Goal: Task Accomplishment & Management: Manage account settings

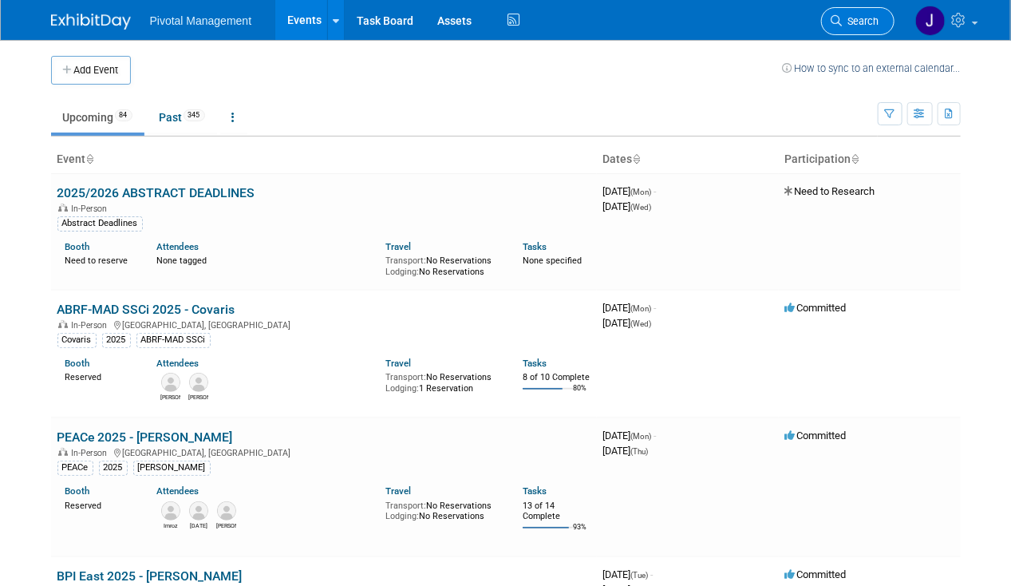
click at [878, 24] on link "Search" at bounding box center [857, 21] width 73 height 28
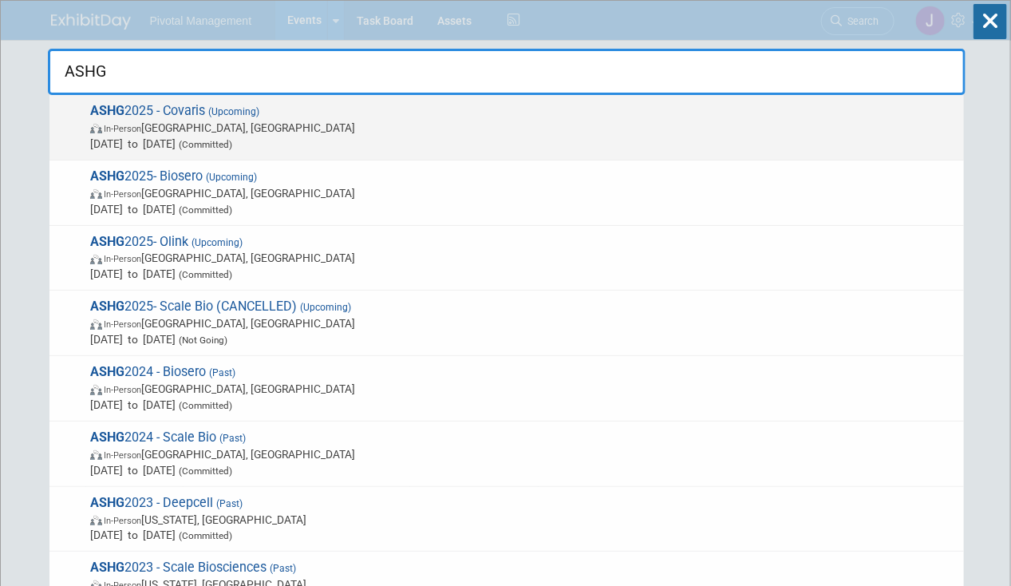
type input "ASHG"
click at [593, 134] on span "In-Person Boston, MA" at bounding box center [523, 128] width 866 height 16
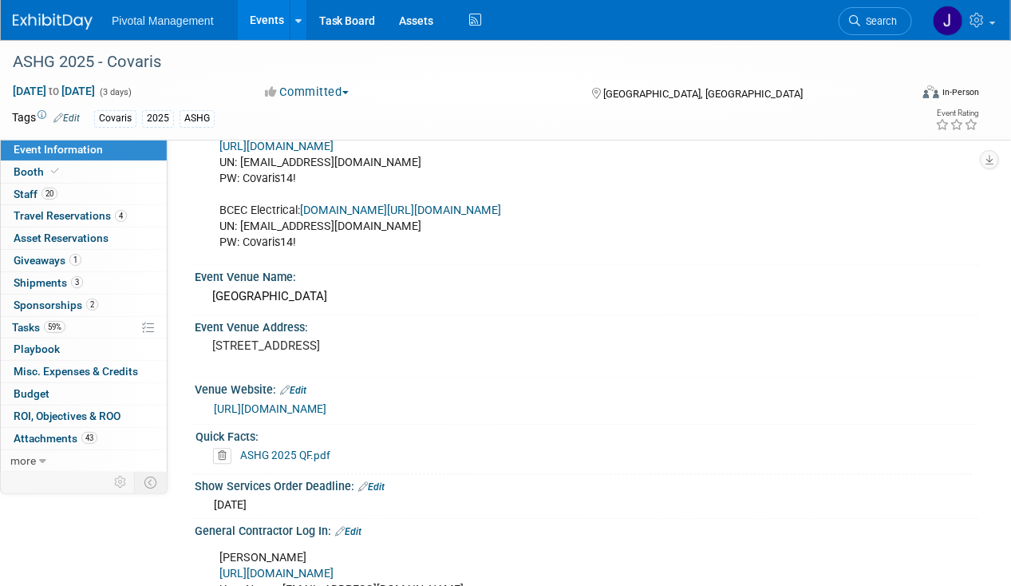
scroll to position [1039, 0]
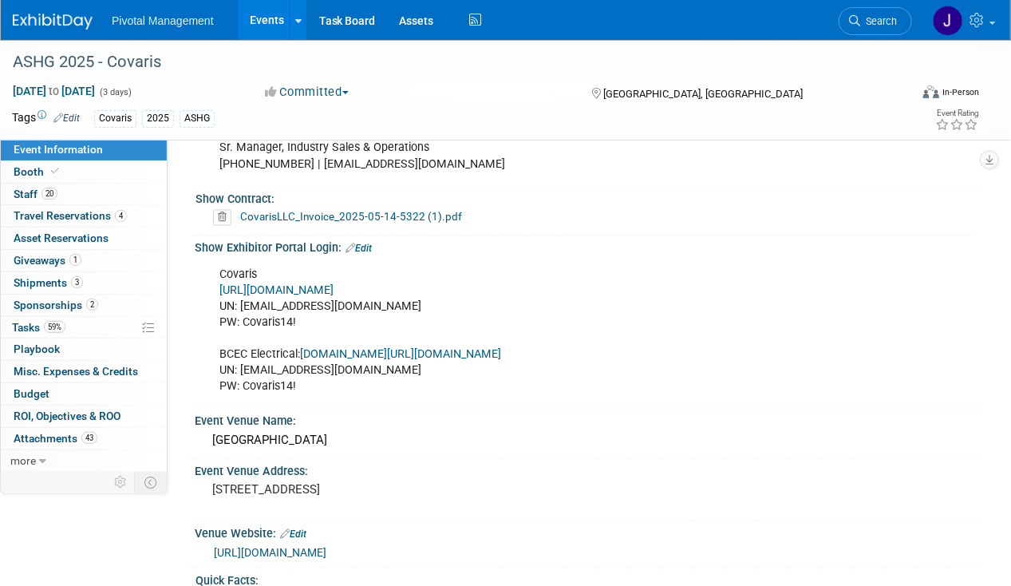
click at [333, 284] on link "https://ASHG25.exh.mapyourshow.com/" at bounding box center [276, 291] width 114 height 14
click at [254, 23] on link "Events" at bounding box center [267, 20] width 58 height 40
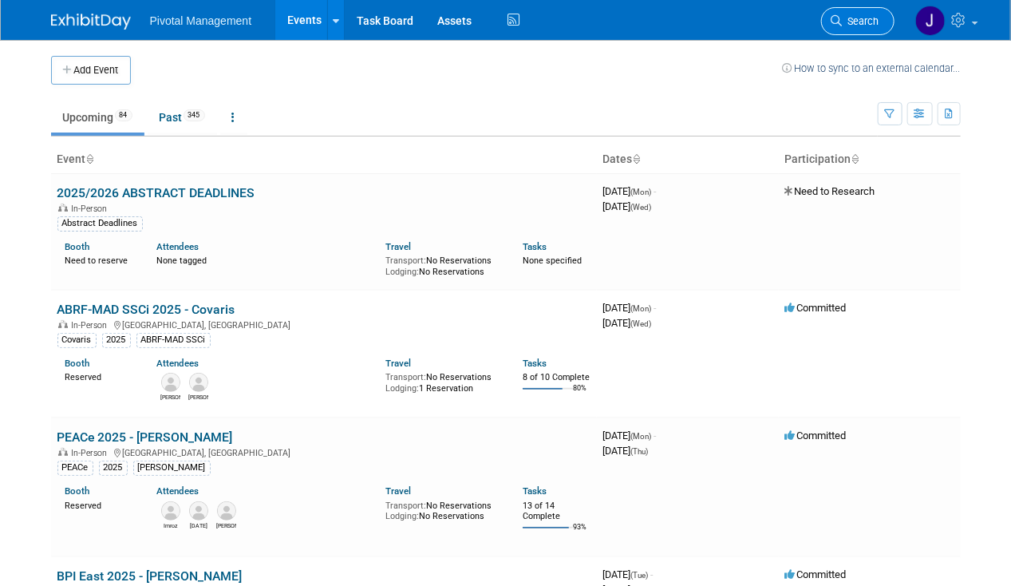
click at [860, 22] on span "Search" at bounding box center [860, 21] width 37 height 12
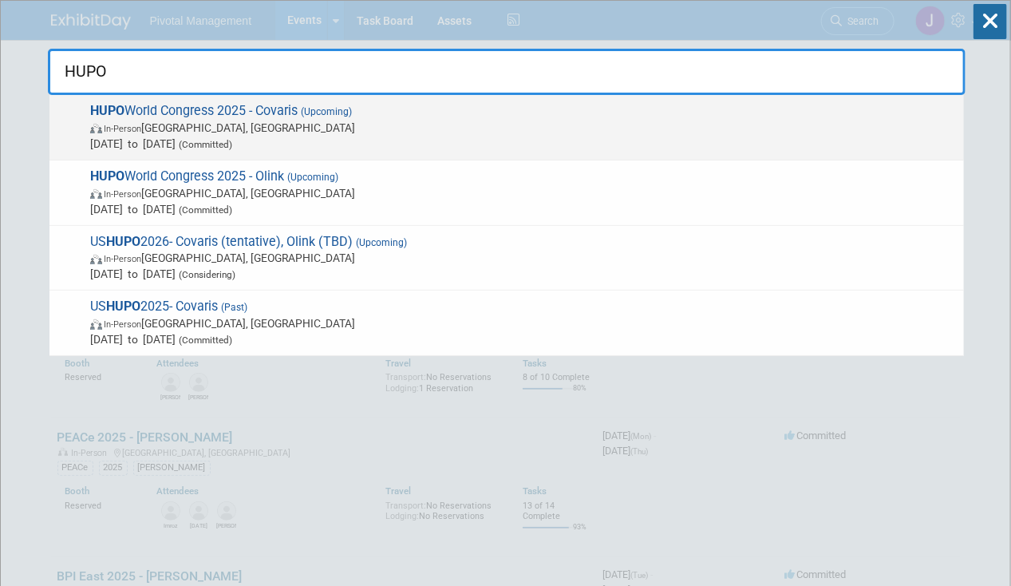
type input "HUPO"
click at [286, 112] on span "HUPO World Congress 2025 - Covaris (Upcoming) In-Person Toronto, Canada Nov 9, …" at bounding box center [520, 127] width 870 height 49
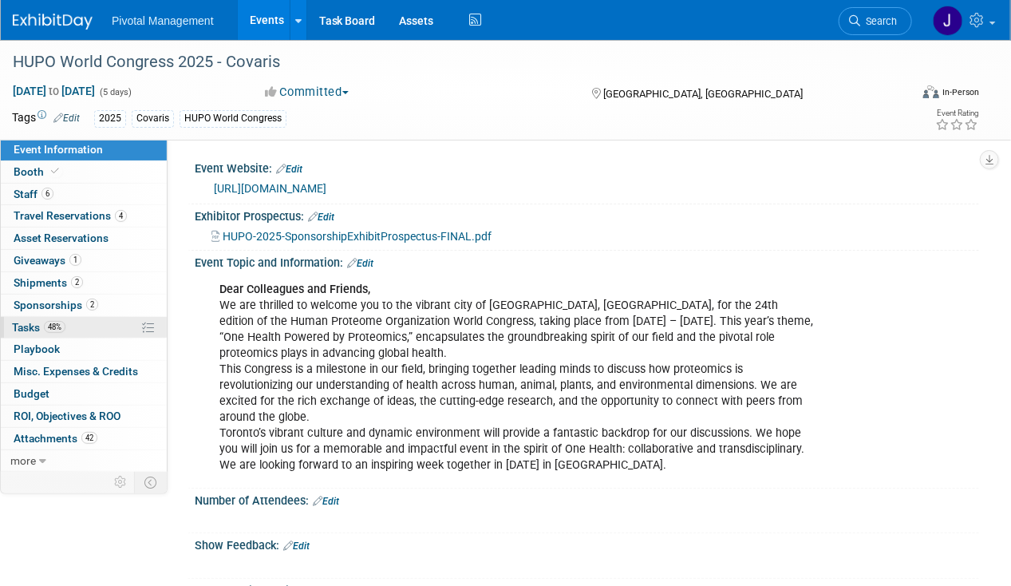
click at [68, 331] on link "48% Tasks 48%" at bounding box center [84, 328] width 166 height 22
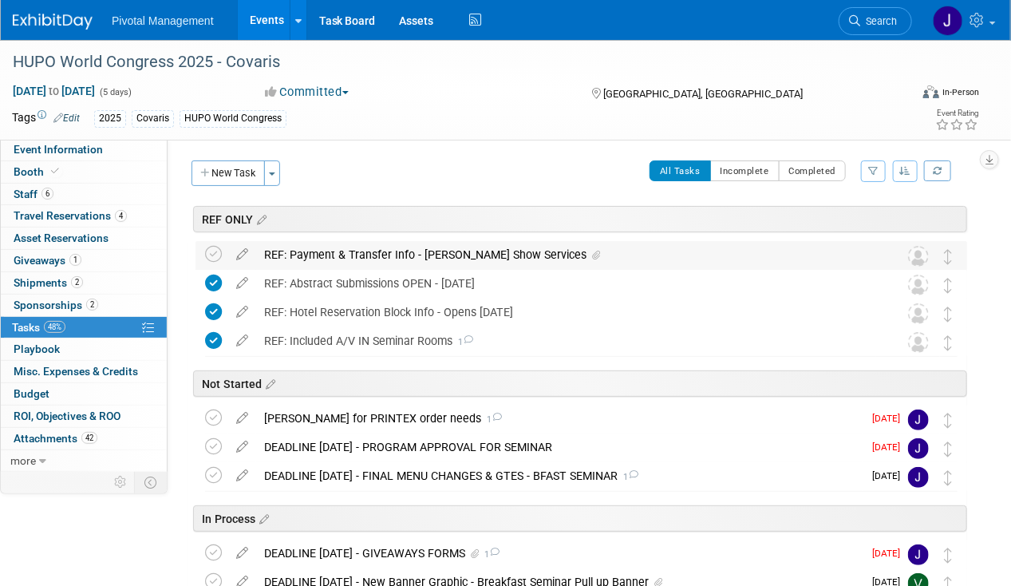
click at [372, 251] on div "REF: Payment & Transfer Info - Robinson Show Services" at bounding box center [566, 254] width 620 height 27
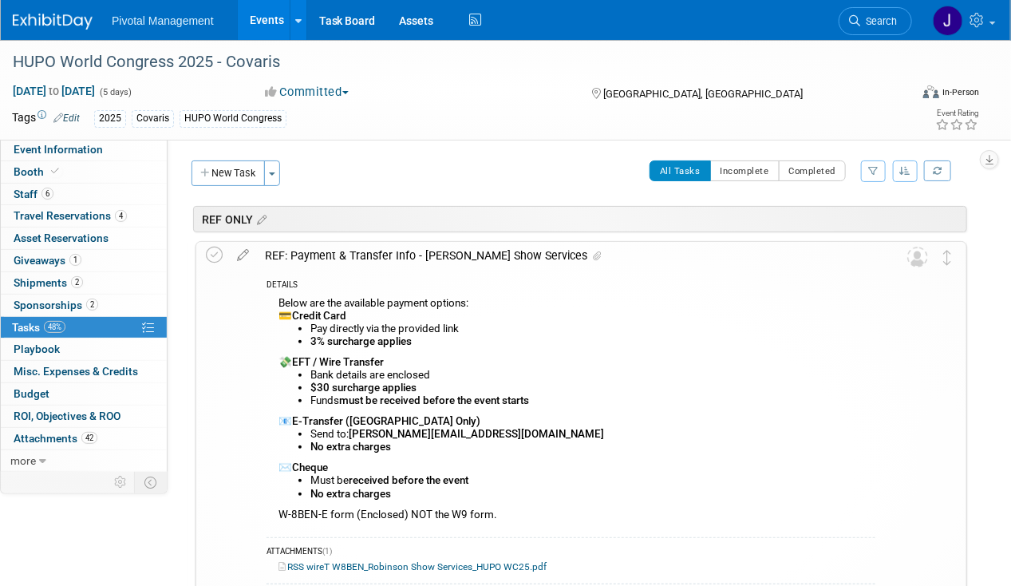
click at [372, 251] on div "REF: Payment & Transfer Info - Robinson Show Services" at bounding box center [566, 255] width 618 height 27
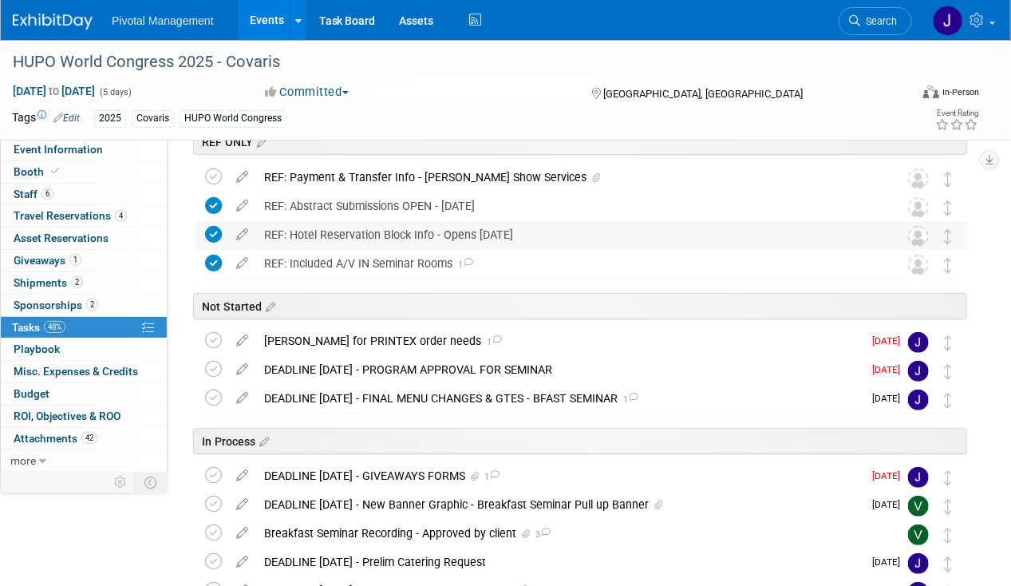
scroll to position [215, 0]
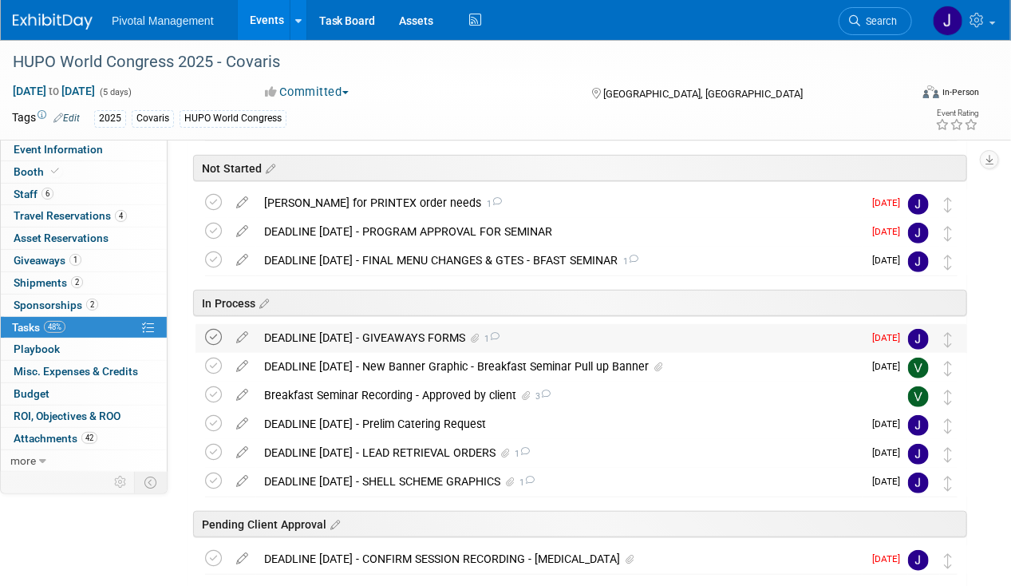
click at [215, 333] on icon at bounding box center [213, 337] width 17 height 17
click at [410, 325] on div "DEADLINE SEPT 15 - GIVEAWAYS FORMS 1" at bounding box center [559, 337] width 606 height 27
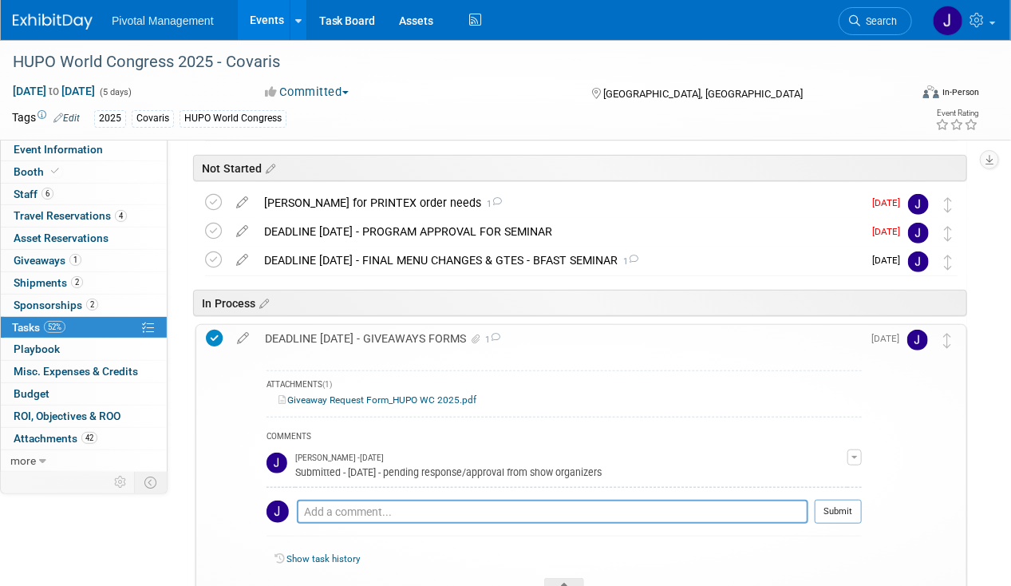
click at [410, 325] on div "DEADLINE SEPT 15 - GIVEAWAYS FORMS 1" at bounding box center [559, 338] width 605 height 27
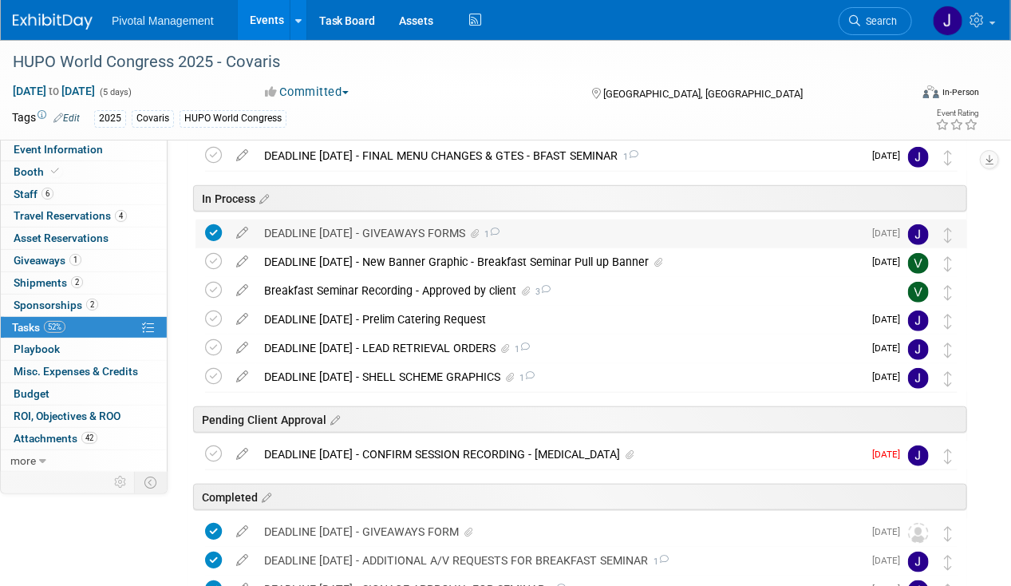
scroll to position [319, 0]
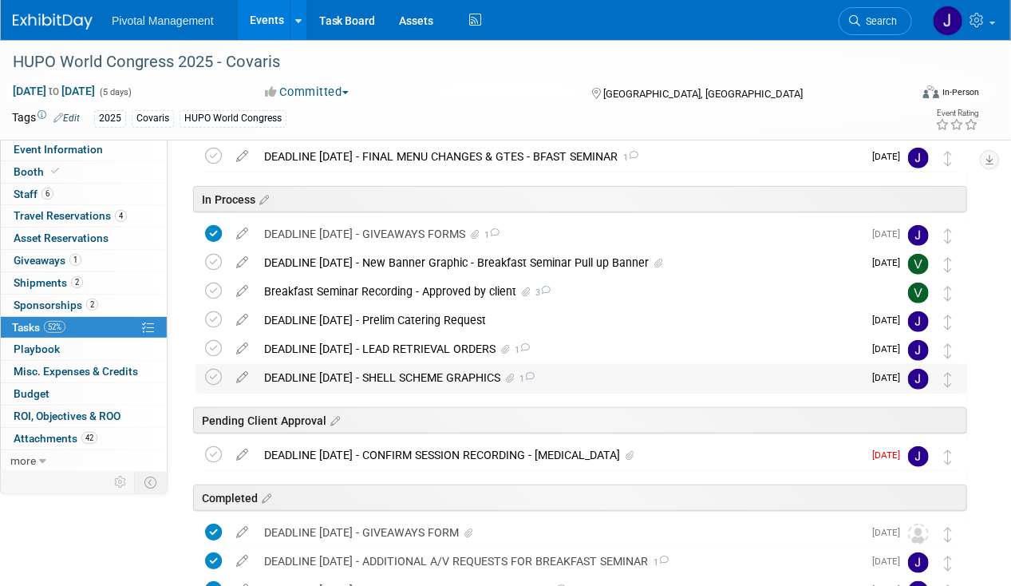
drag, startPoint x: 207, startPoint y: 376, endPoint x: 363, endPoint y: 376, distance: 155.6
click at [207, 376] on icon at bounding box center [213, 377] width 17 height 17
click at [483, 375] on div "DEADLINE OCT 14 - SHELL SCHEME GRAPHICS 1" at bounding box center [559, 377] width 606 height 27
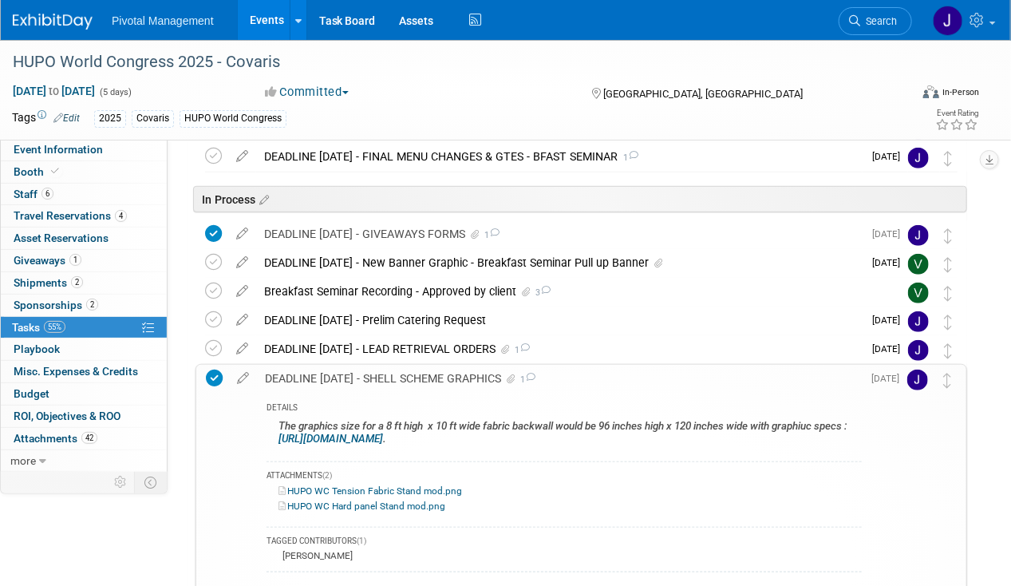
click at [483, 375] on div "DEADLINE OCT 14 - SHELL SCHEME GRAPHICS 1" at bounding box center [559, 378] width 605 height 27
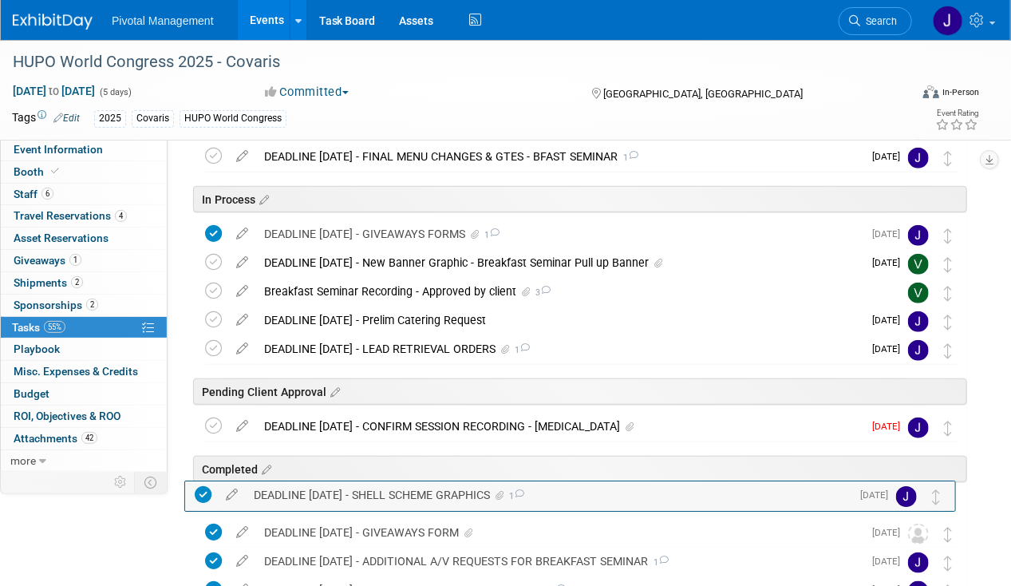
drag, startPoint x: 952, startPoint y: 373, endPoint x: 940, endPoint y: 491, distance: 119.5
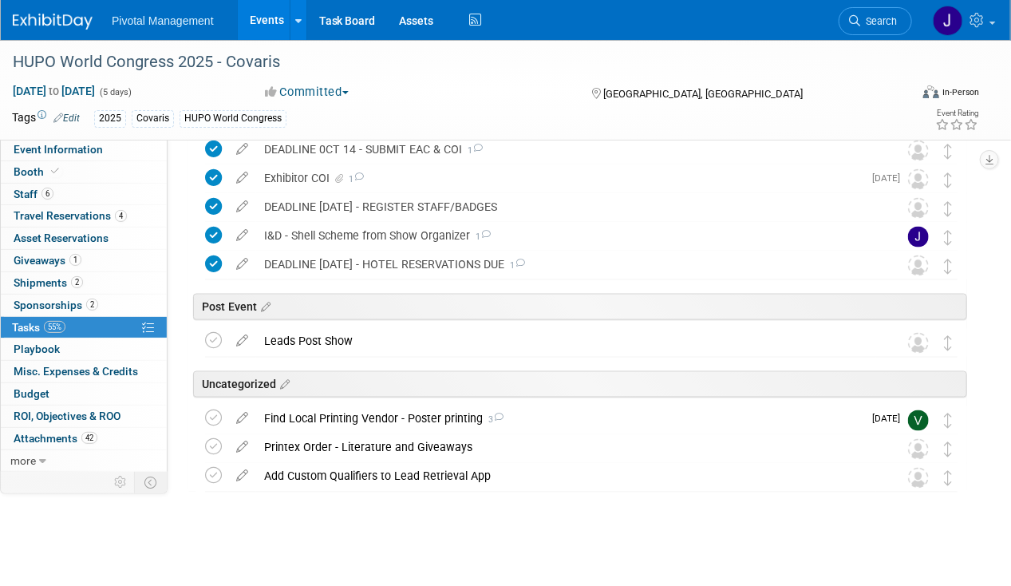
scroll to position [876, 0]
click at [465, 410] on div "Find Local Printing Vendor - Poster printing 3" at bounding box center [559, 417] width 606 height 27
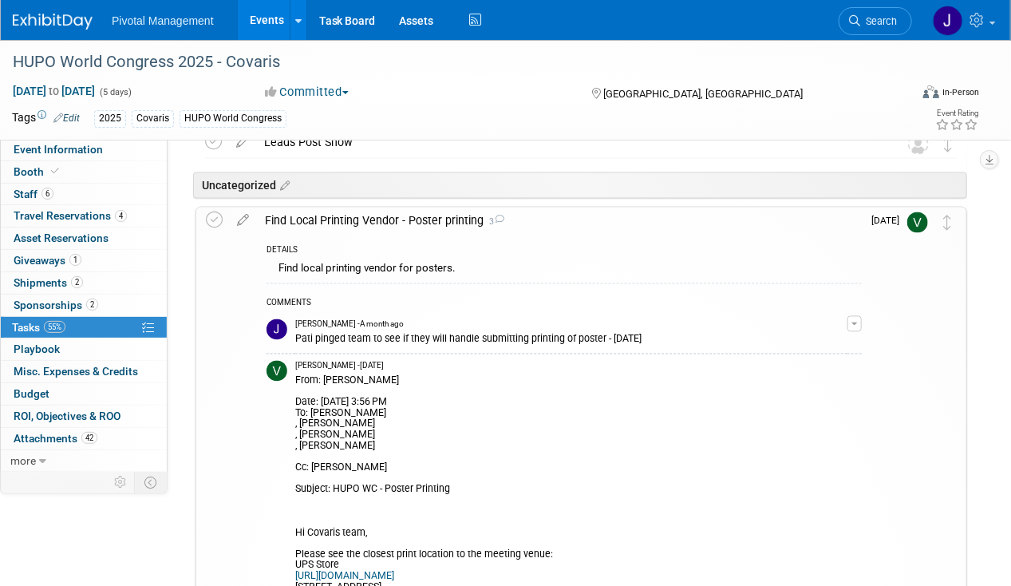
scroll to position [1072, 0]
click at [381, 224] on div "Find Local Printing Vendor - Poster printing 3" at bounding box center [559, 221] width 605 height 27
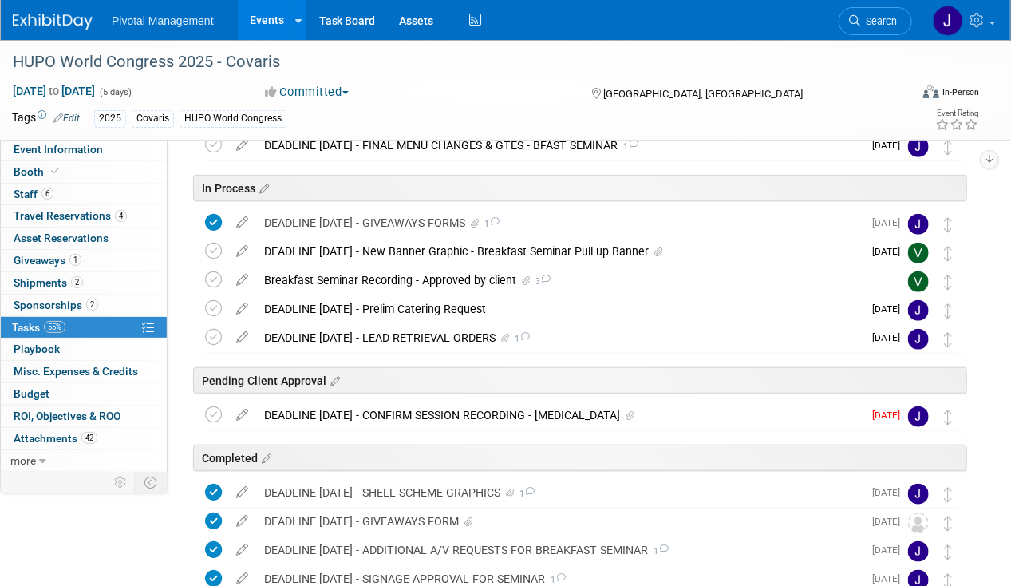
scroll to position [219, 0]
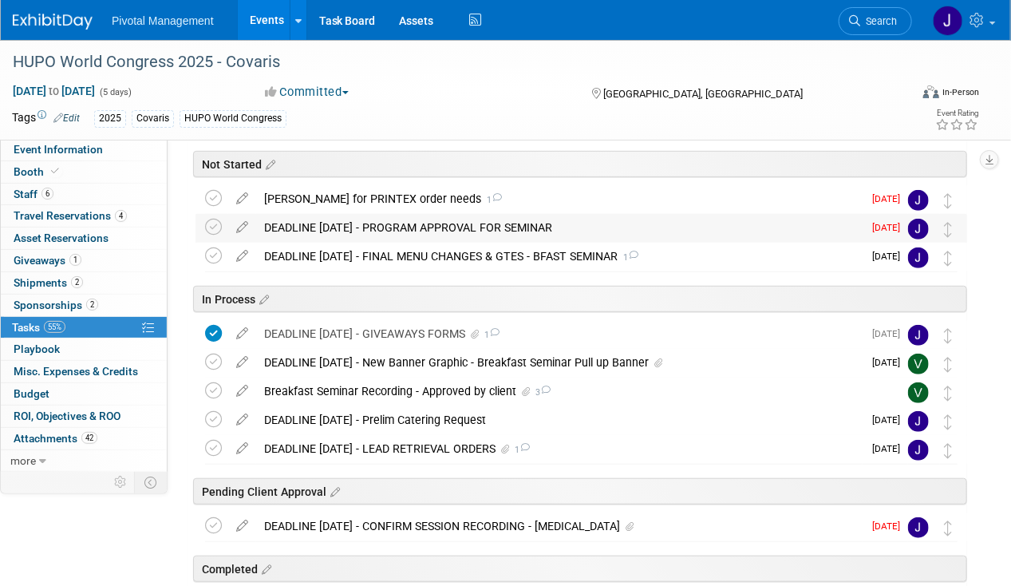
click at [432, 225] on div "DEADLINE [DATE] - PROGRAM APPROVAL FOR SEMINAR" at bounding box center [559, 227] width 606 height 27
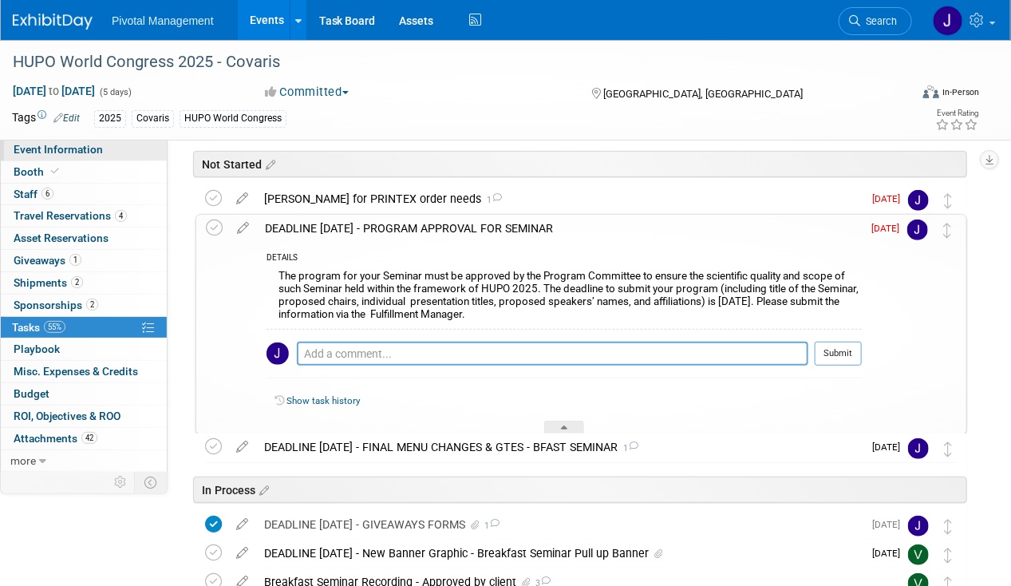
click at [100, 141] on link "Event Information" at bounding box center [84, 150] width 166 height 22
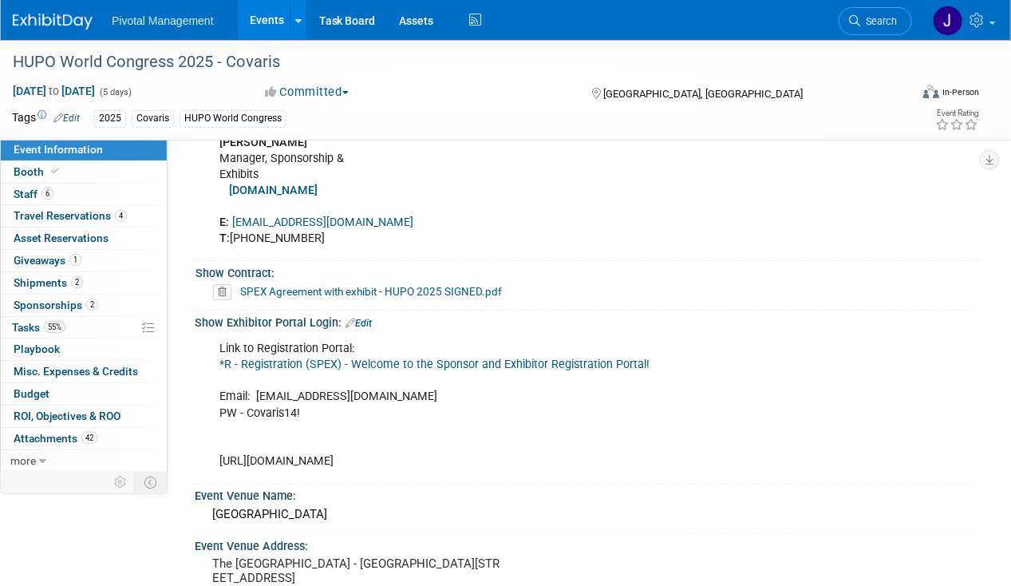
scroll to position [2171, 0]
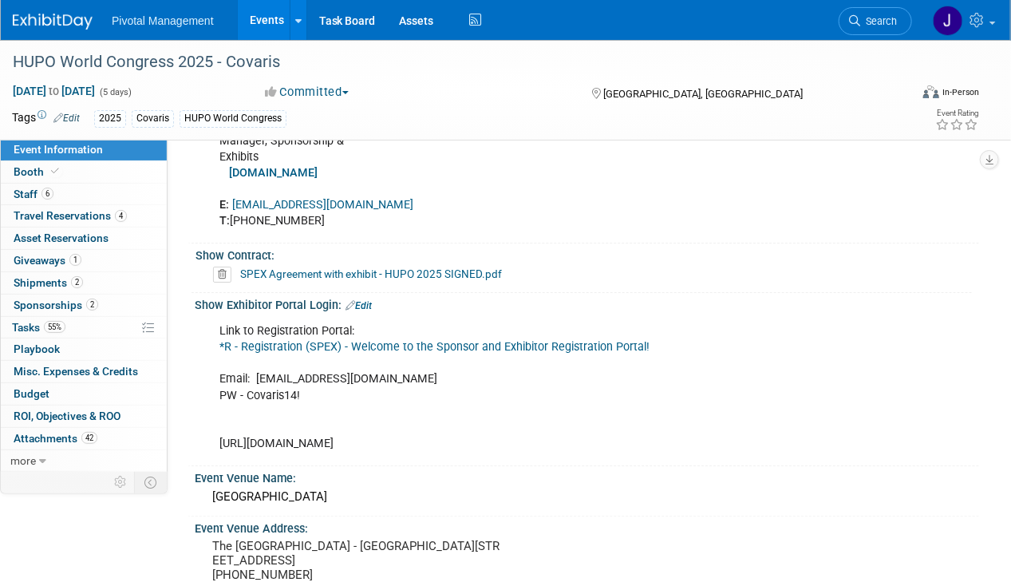
click at [422, 340] on link "*R - Registration (SPEX) - Welcome to the Sponsor and Exhibitor Registration Po…" at bounding box center [434, 347] width 430 height 14
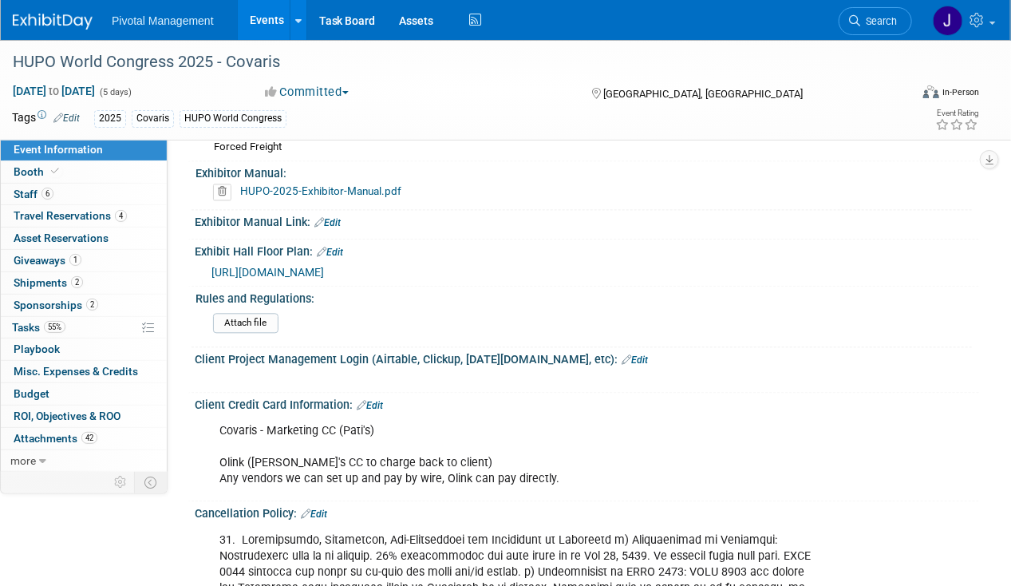
scroll to position [3658, 0]
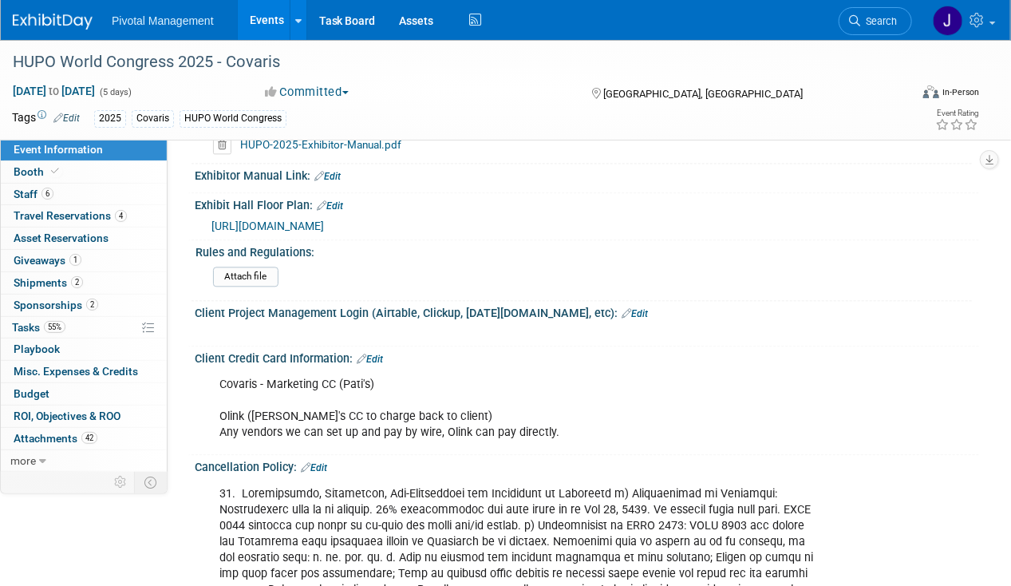
click at [373, 151] on link "HUPO-2025-Exhibitor-Manual.pdf" at bounding box center [320, 144] width 161 height 13
click at [101, 321] on link "55% Tasks 55%" at bounding box center [84, 328] width 166 height 22
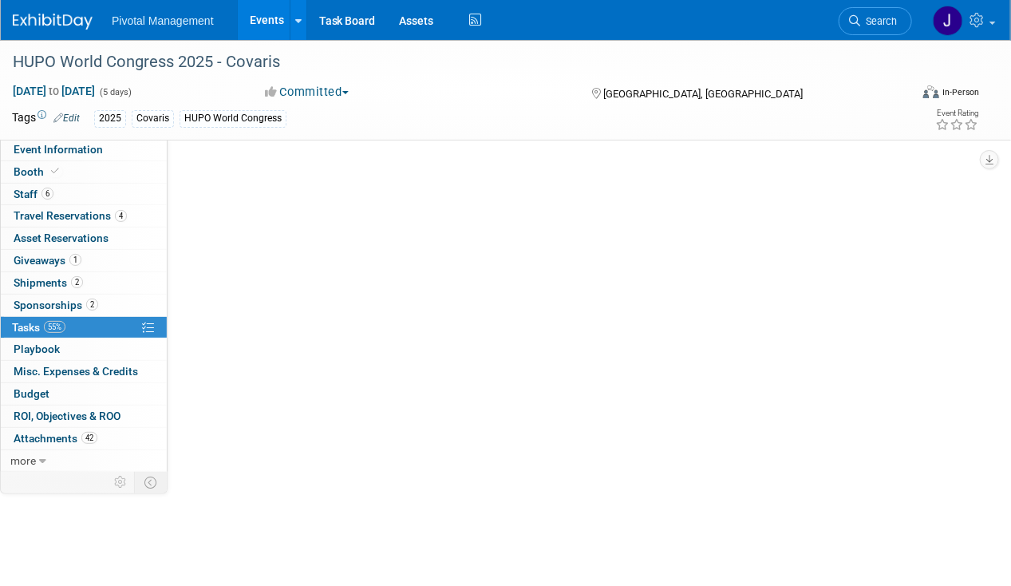
scroll to position [0, 0]
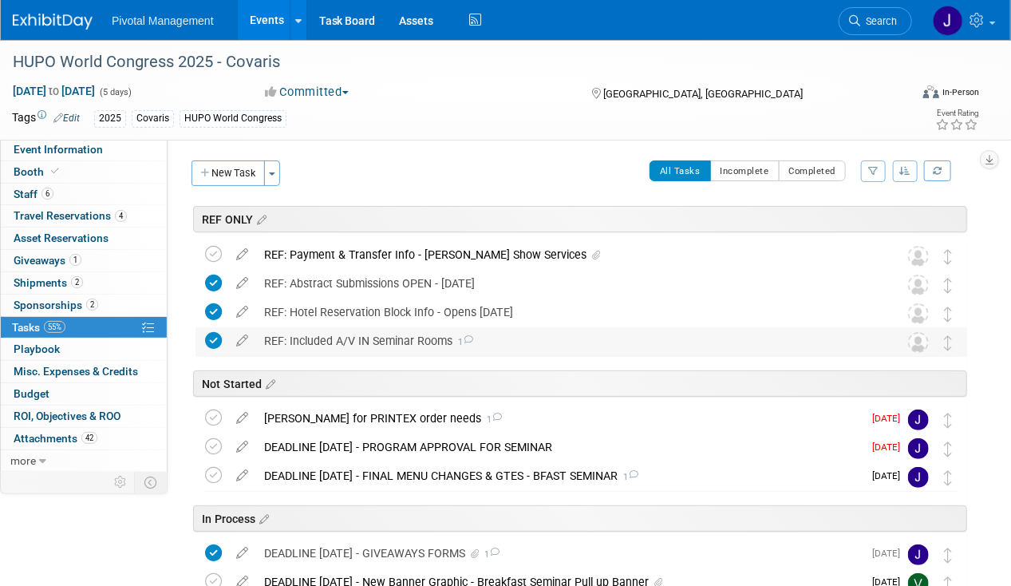
click at [409, 342] on div "REF: Included A/V IN Seminar Rooms 1" at bounding box center [566, 340] width 620 height 27
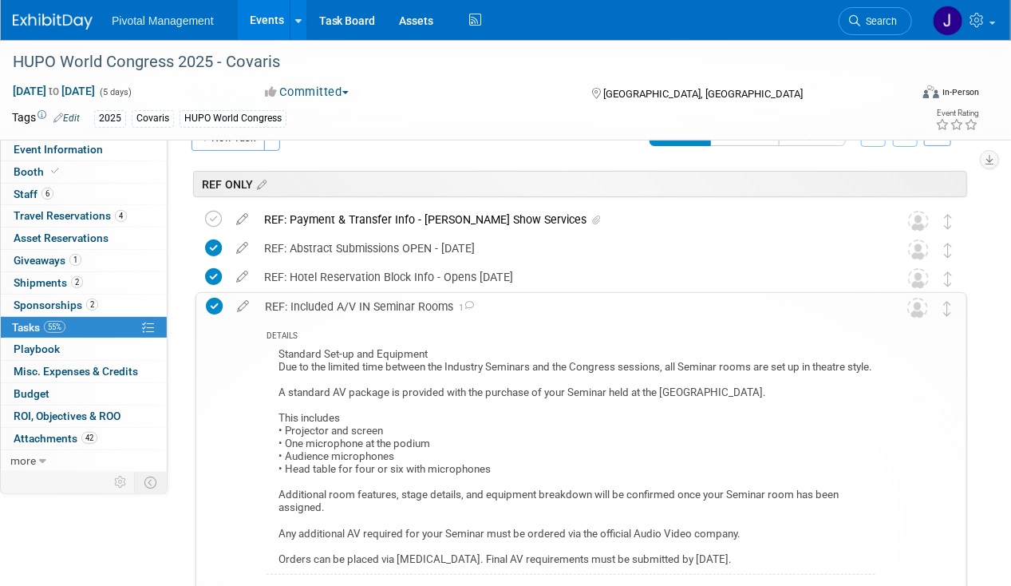
scroll to position [33, 0]
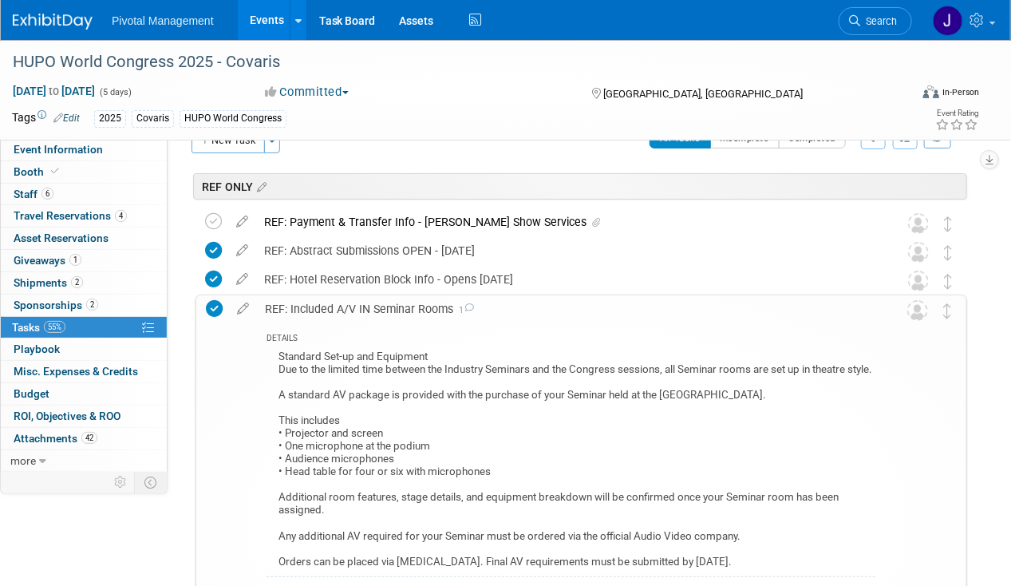
click at [391, 323] on div "DETAILS Standard Set-up and Equipment Due to the limited time between the Indus…" at bounding box center [566, 537] width 618 height 428
click at [406, 306] on div "REF: Included A/V IN Seminar Rooms 1" at bounding box center [566, 308] width 618 height 27
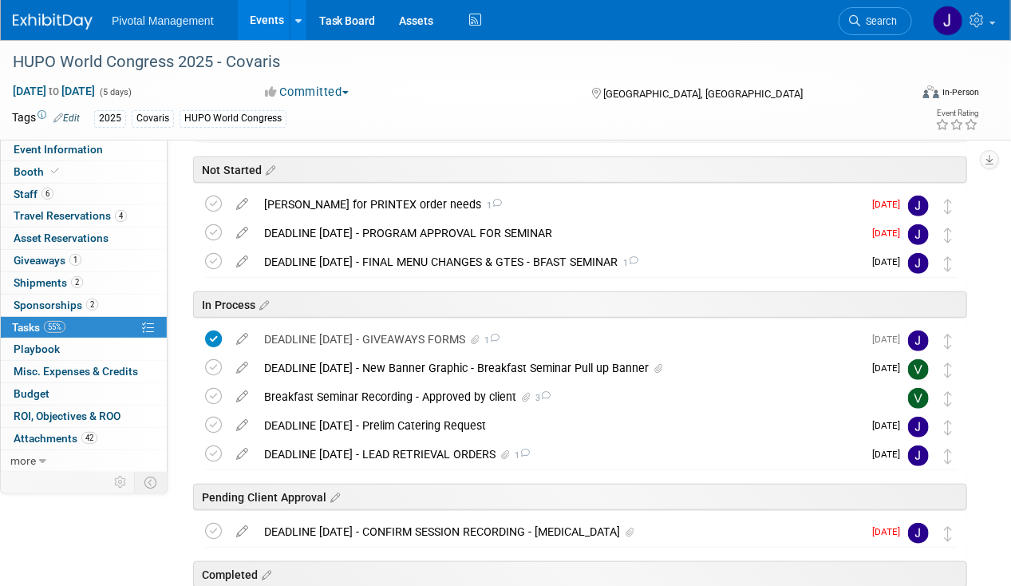
scroll to position [238, 0]
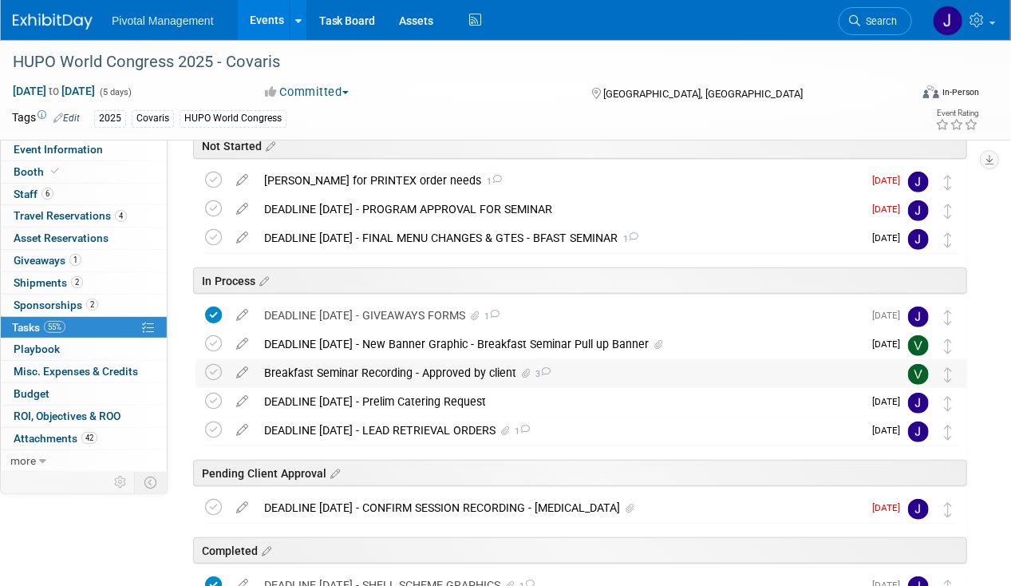
click at [436, 375] on div "Breakfast Seminar Recording - Approved by client 3" at bounding box center [566, 372] width 620 height 27
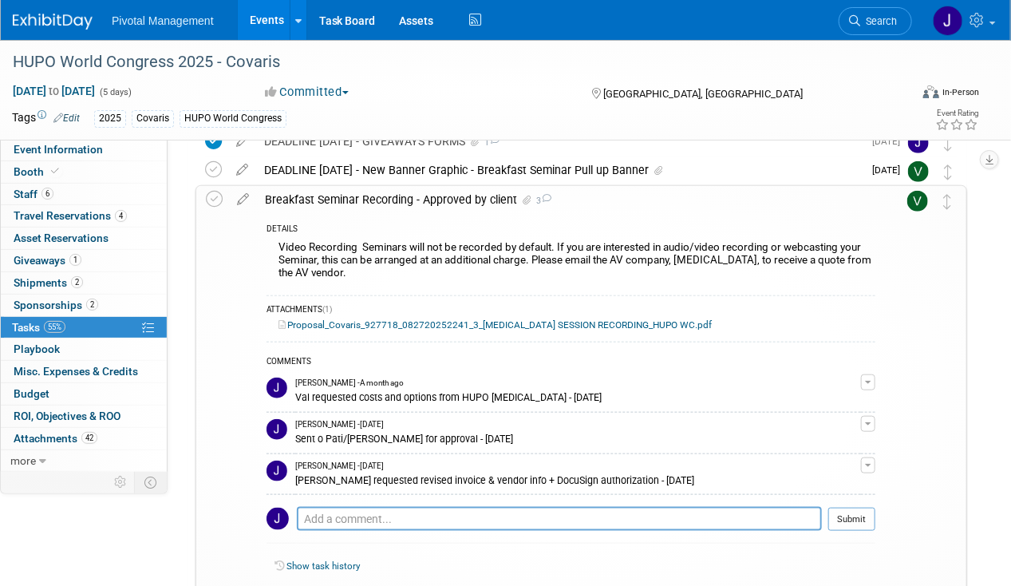
scroll to position [428, 0]
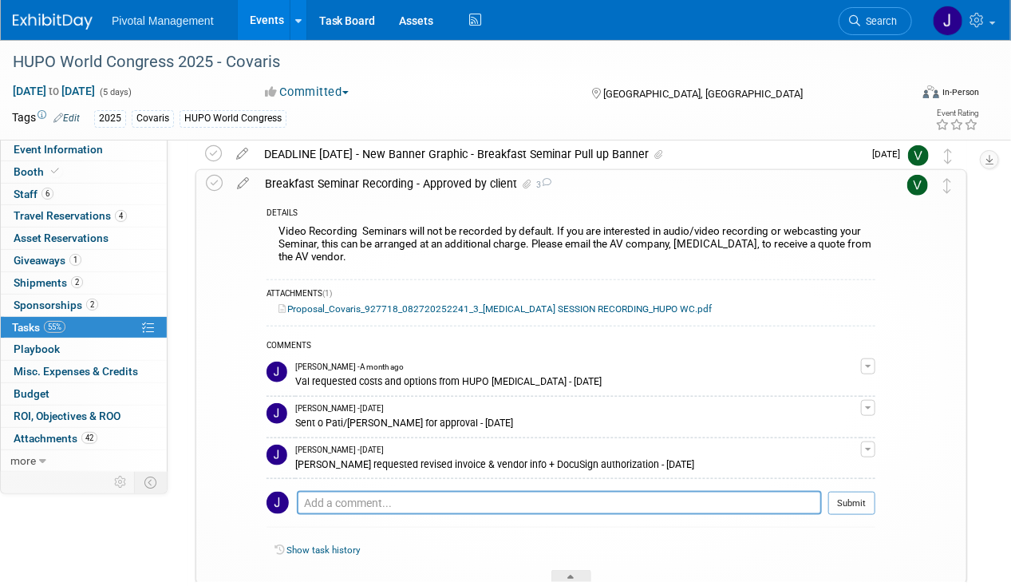
click at [419, 193] on div "Breakfast Seminar Recording - Approved by client 3" at bounding box center [566, 183] width 618 height 27
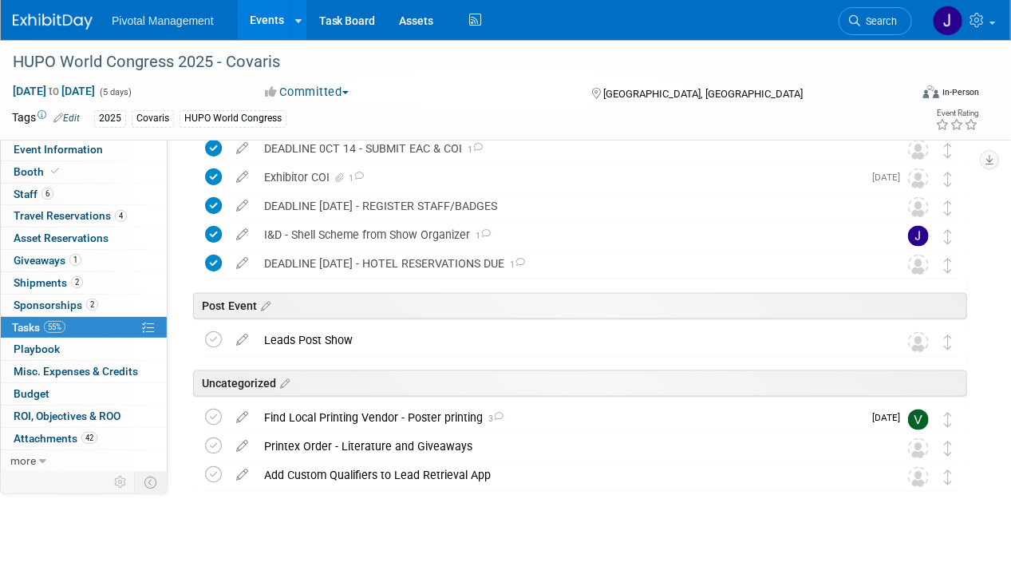
scroll to position [876, 0]
click at [61, 147] on span "Event Information" at bounding box center [58, 149] width 89 height 13
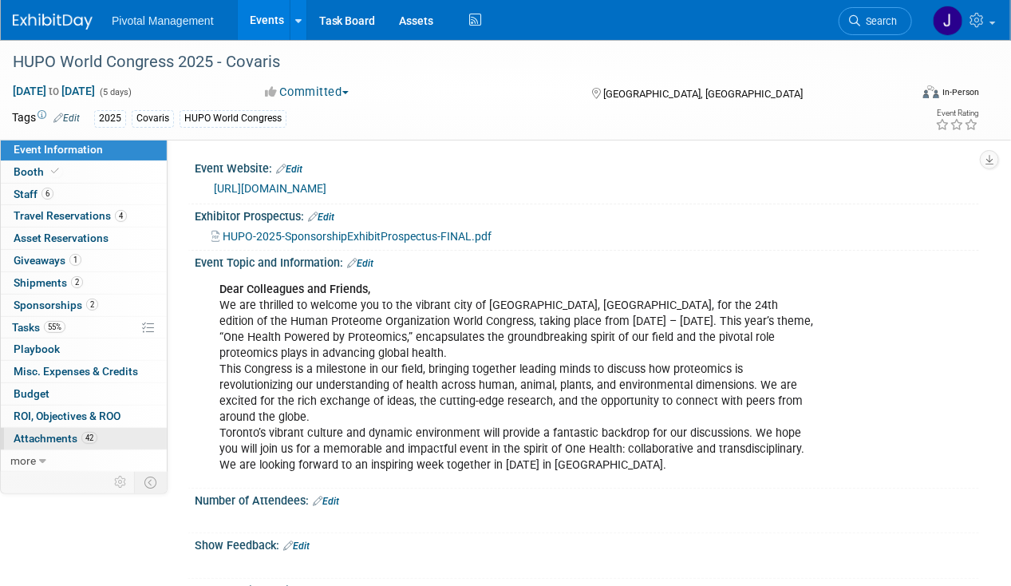
click at [64, 434] on span "Attachments 42" at bounding box center [56, 438] width 84 height 13
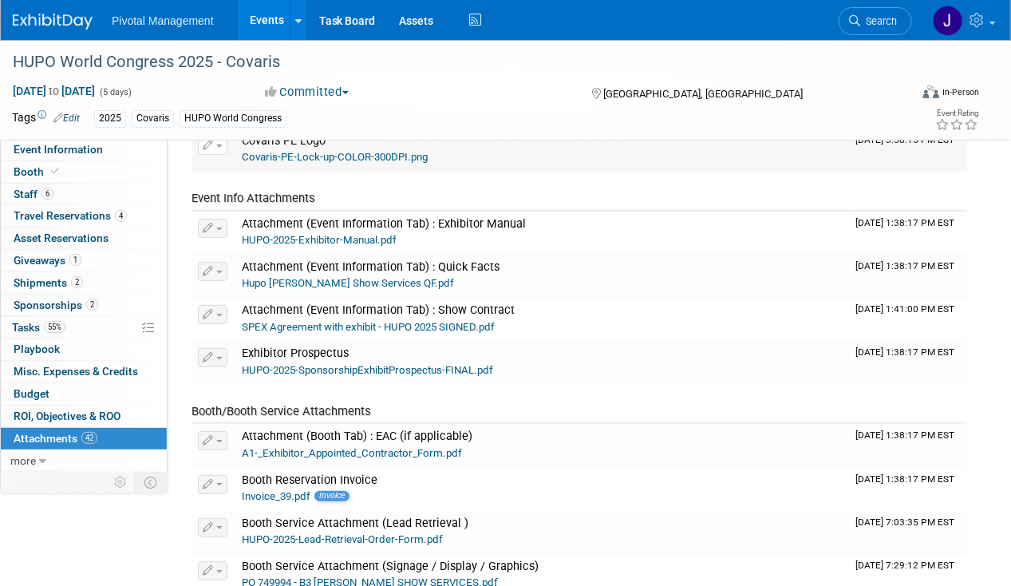
scroll to position [125, 0]
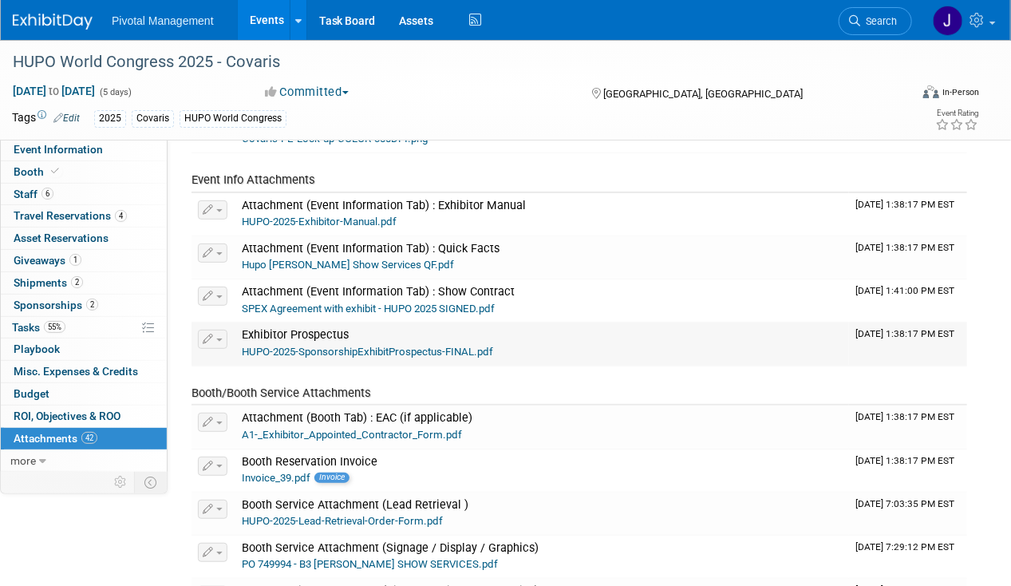
click at [363, 348] on link "HUPO-2025-SponsorshipExhibitProspectus-FINAL.pdf" at bounding box center [367, 351] width 251 height 12
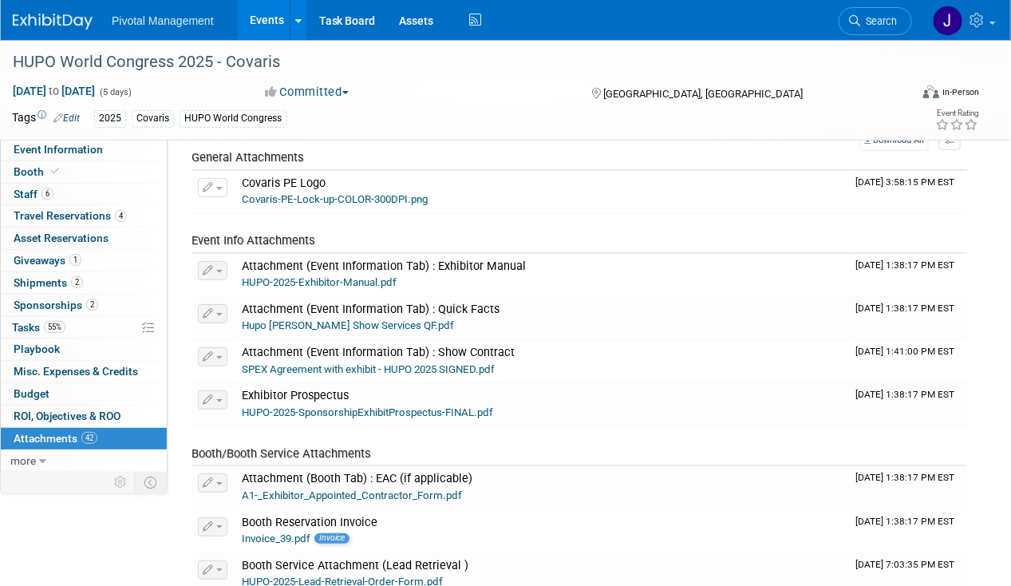
scroll to position [0, 0]
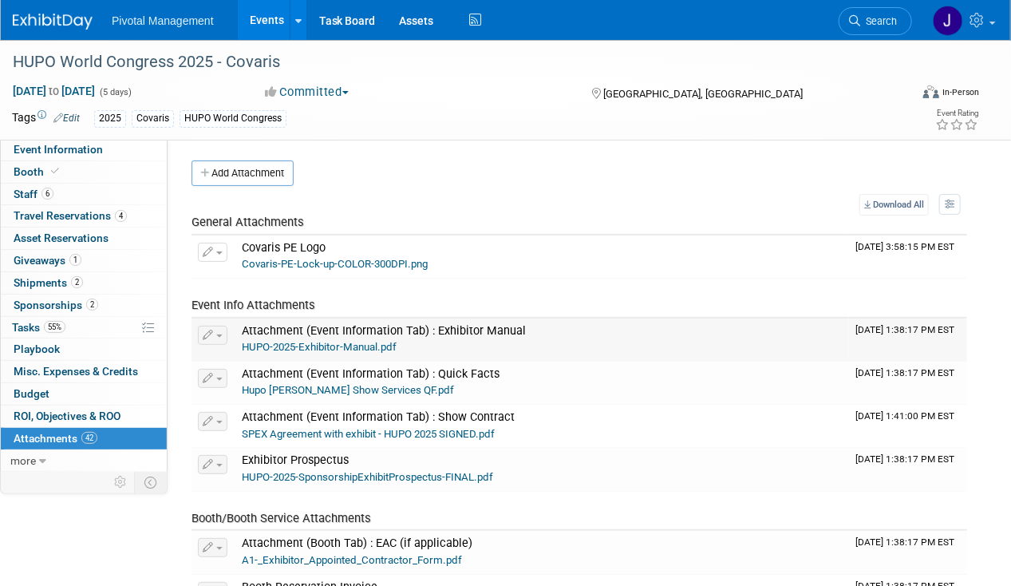
click at [372, 345] on link "HUPO-2025-Exhibitor-Manual.pdf" at bounding box center [319, 347] width 155 height 12
click at [60, 149] on span "Event Information" at bounding box center [58, 149] width 89 height 13
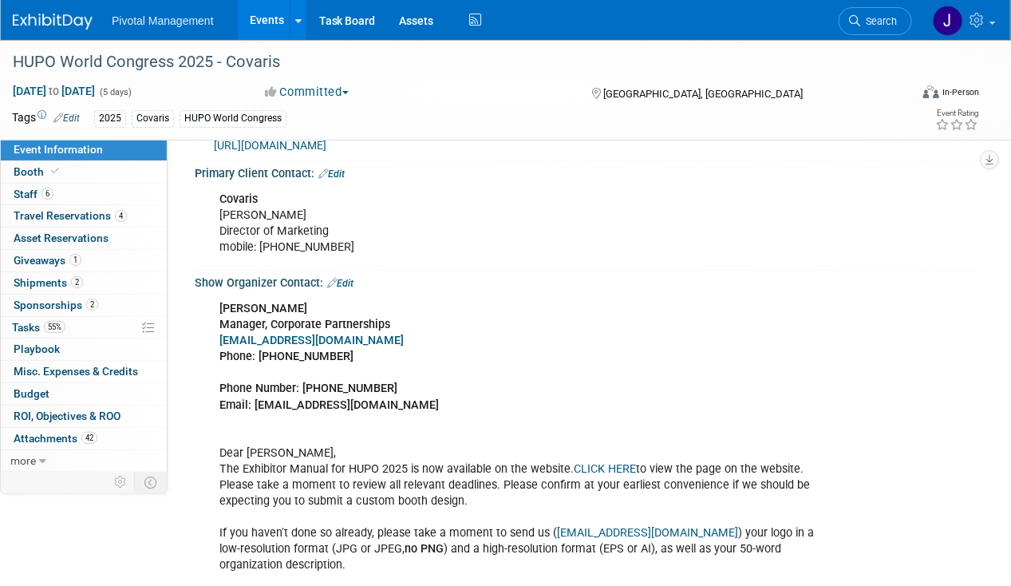
scroll to position [1293, 0]
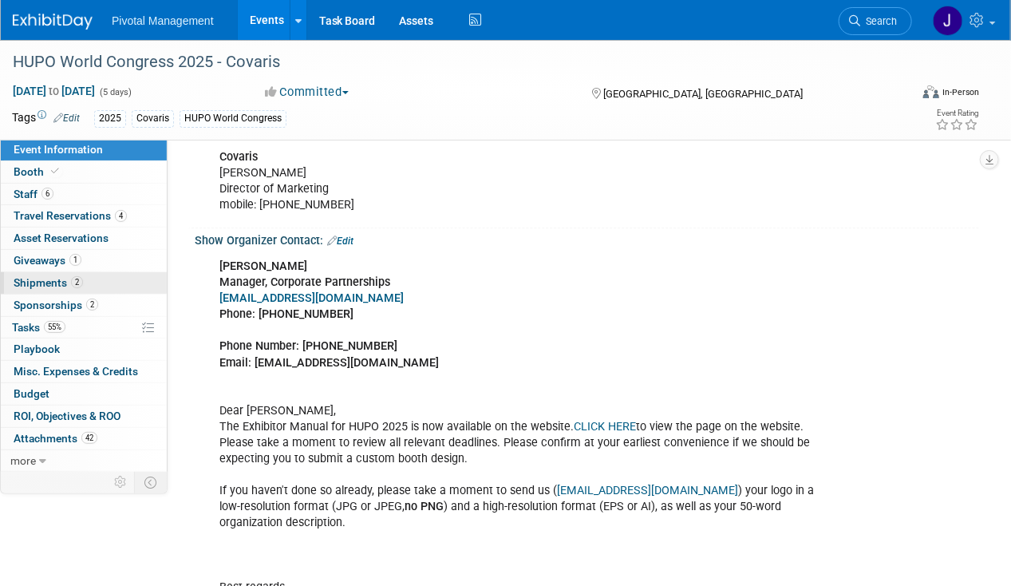
click at [93, 278] on link "2 Shipments 2" at bounding box center [84, 283] width 166 height 22
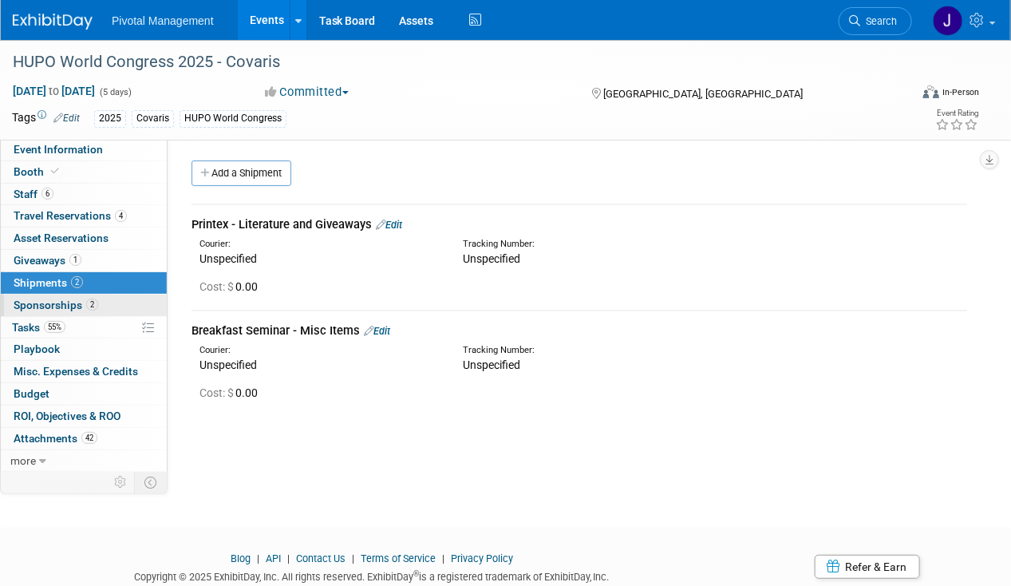
click at [101, 302] on link "2 Sponsorships 2" at bounding box center [84, 305] width 166 height 22
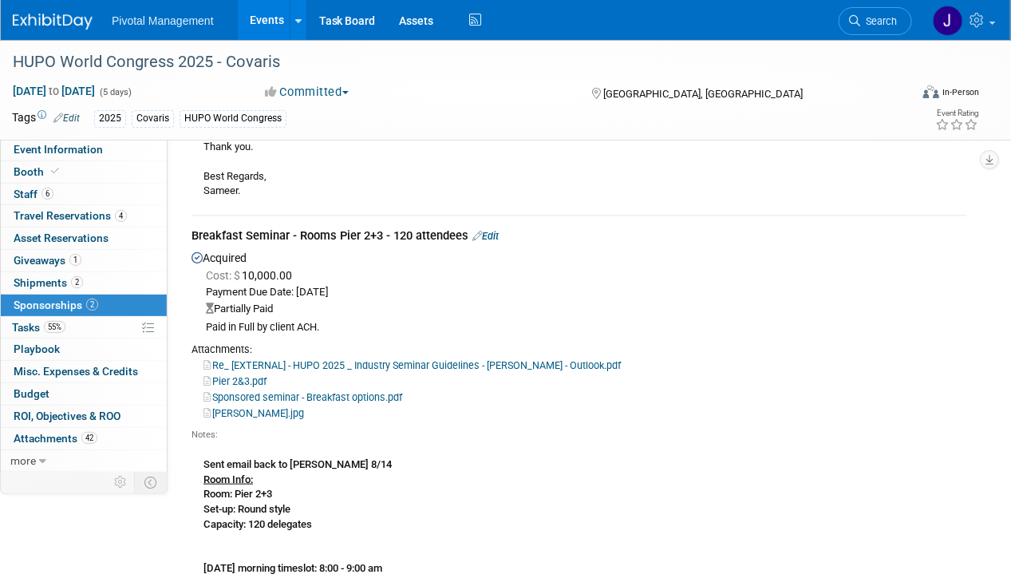
scroll to position [499, 0]
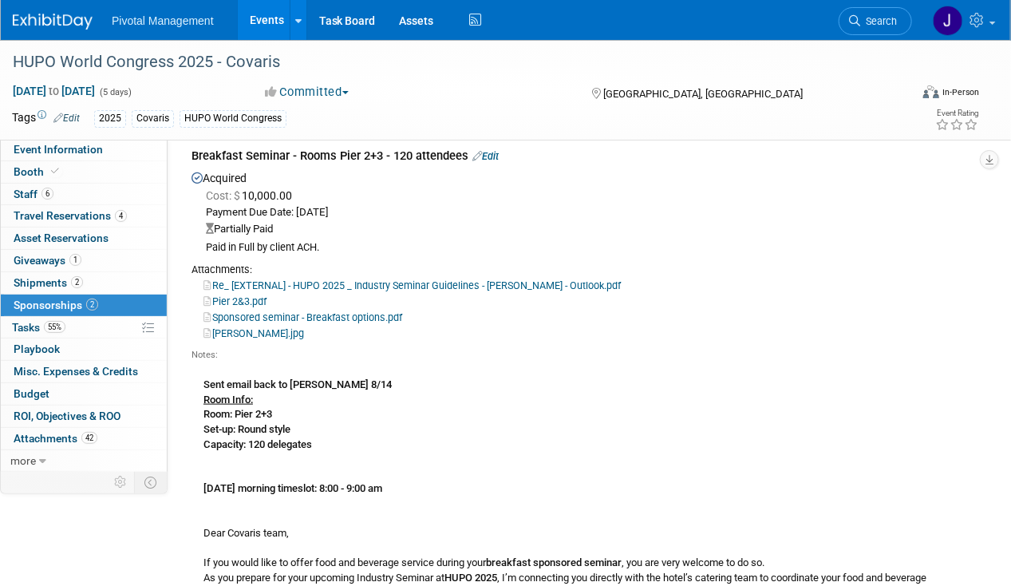
click at [489, 153] on link "Edit" at bounding box center [485, 156] width 26 height 12
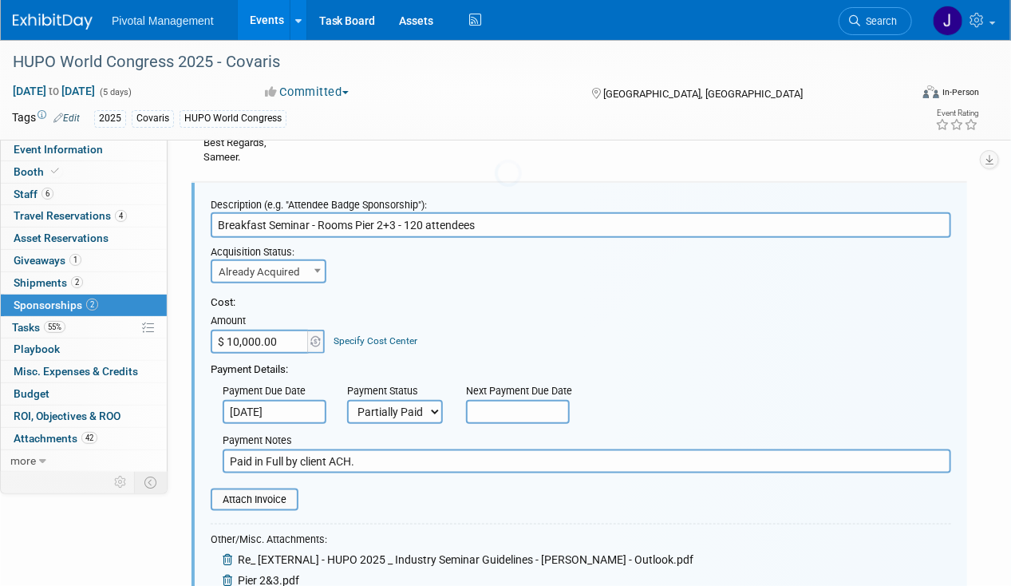
scroll to position [0, 0]
click at [412, 407] on select "Not Paid Yet Partially Paid Paid in Full" at bounding box center [395, 412] width 96 height 24
select select "1"
click at [347, 400] on select "Not Paid Yet Partially Paid Paid in Full" at bounding box center [395, 412] width 96 height 24
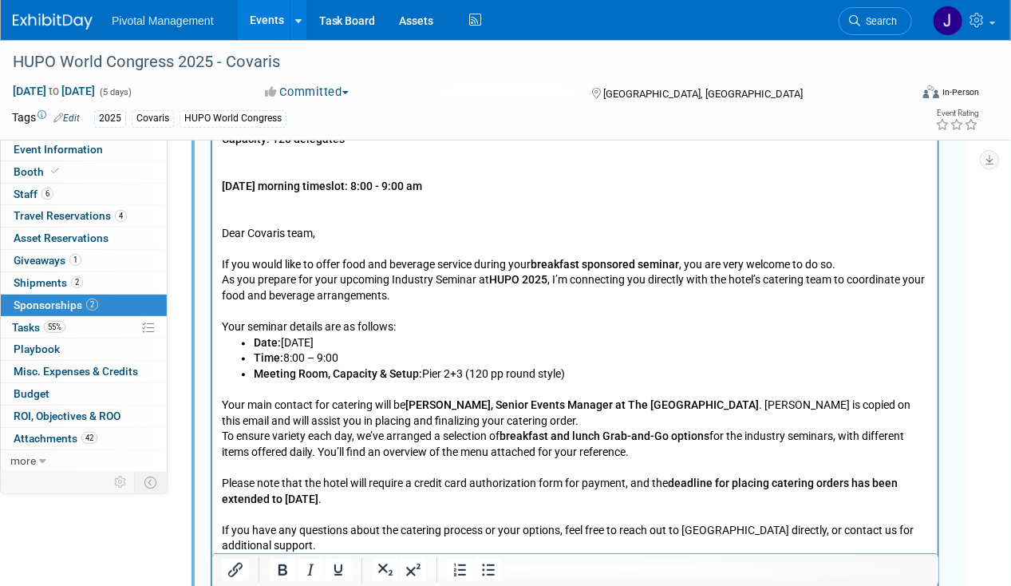
scroll to position [1105, 0]
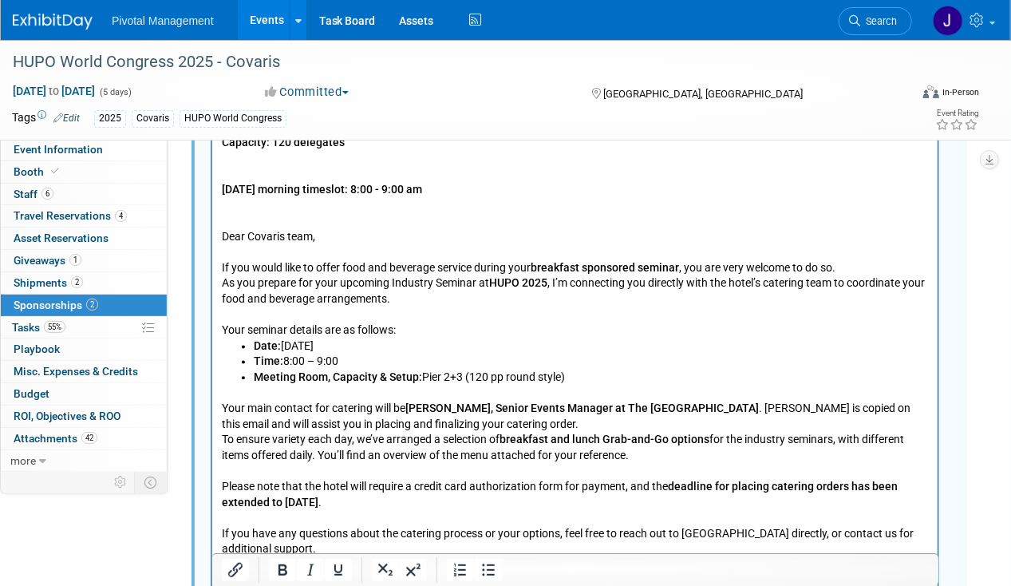
click at [331, 346] on li "Date: November 12" at bounding box center [590, 346] width 675 height 16
drag, startPoint x: 586, startPoint y: 377, endPoint x: 243, endPoint y: 345, distance: 344.5
click at [243, 345] on ul "Date: November 12 Time: 8:00 – 9:00 Meeting Room, Capacity & Setup: Pier 2+3 (1…" at bounding box center [574, 361] width 707 height 47
copy ul "Date: November 12 Time: 8:00 – 9:00 Meeting Room, Capacity & Setup: Pier 2+3 (1…"
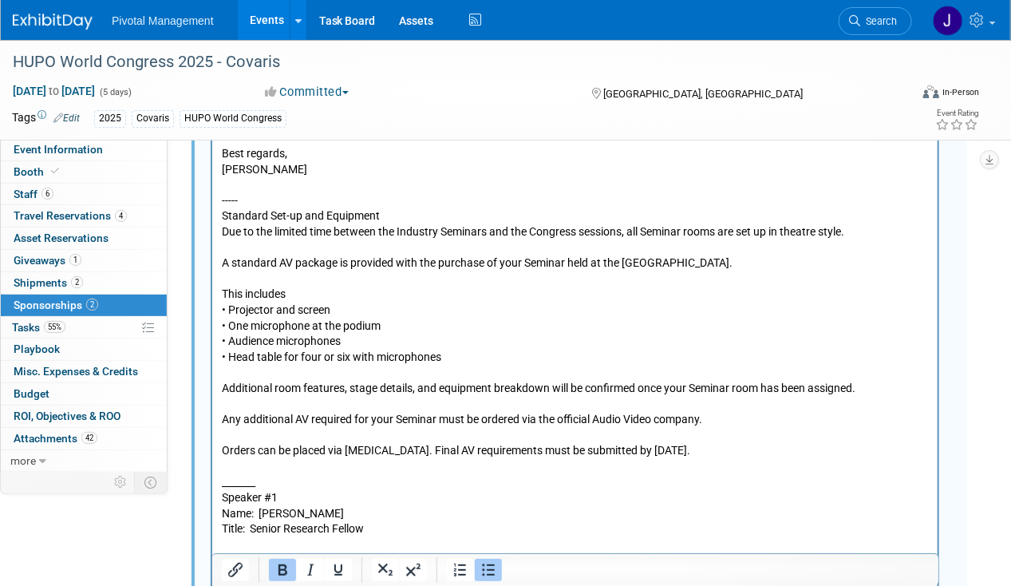
scroll to position [2243, 0]
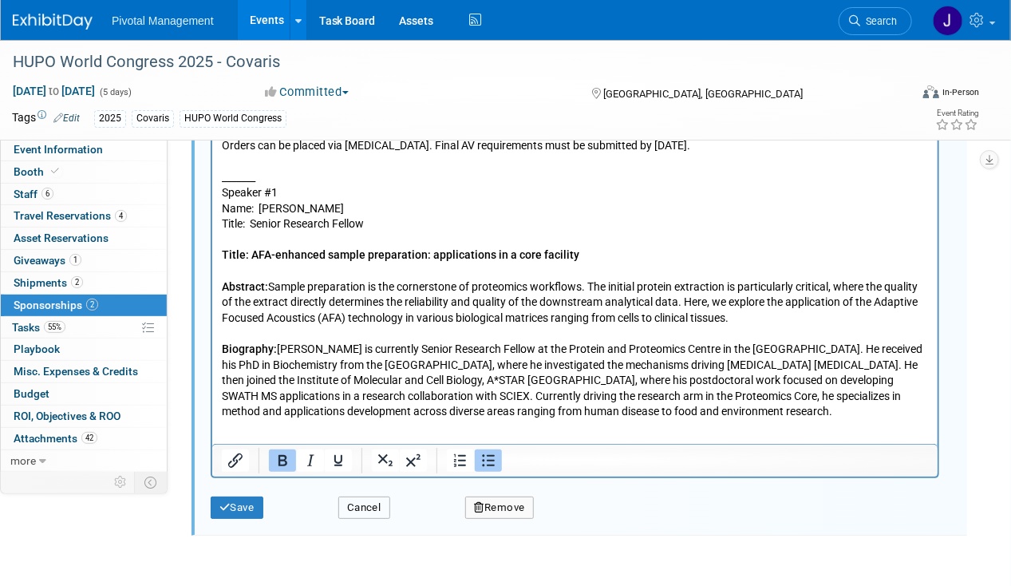
drag, startPoint x: 369, startPoint y: 504, endPoint x: 292, endPoint y: 328, distance: 192.2
click at [369, 504] on button "Cancel" at bounding box center [364, 507] width 52 height 22
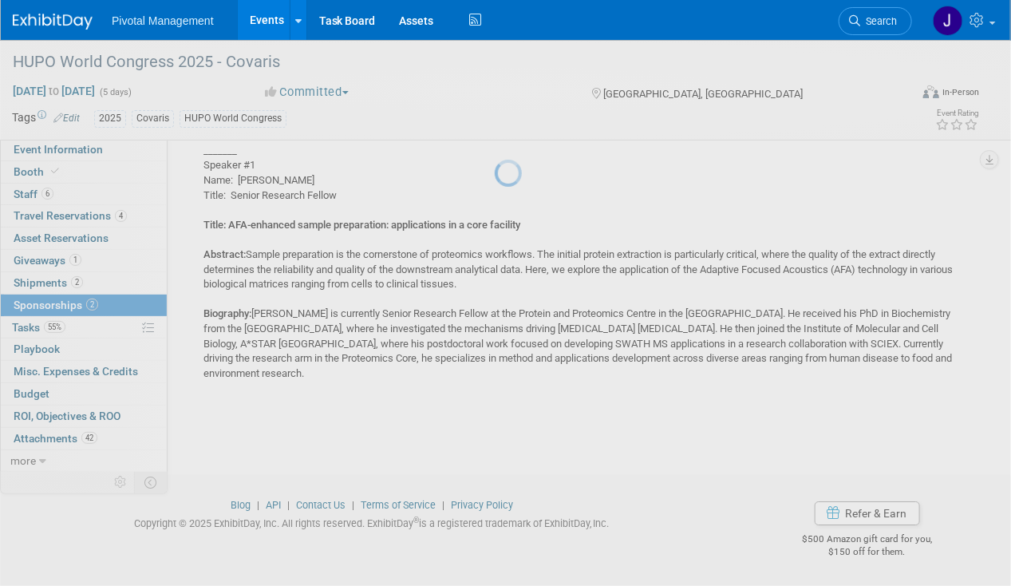
scroll to position [1851, 0]
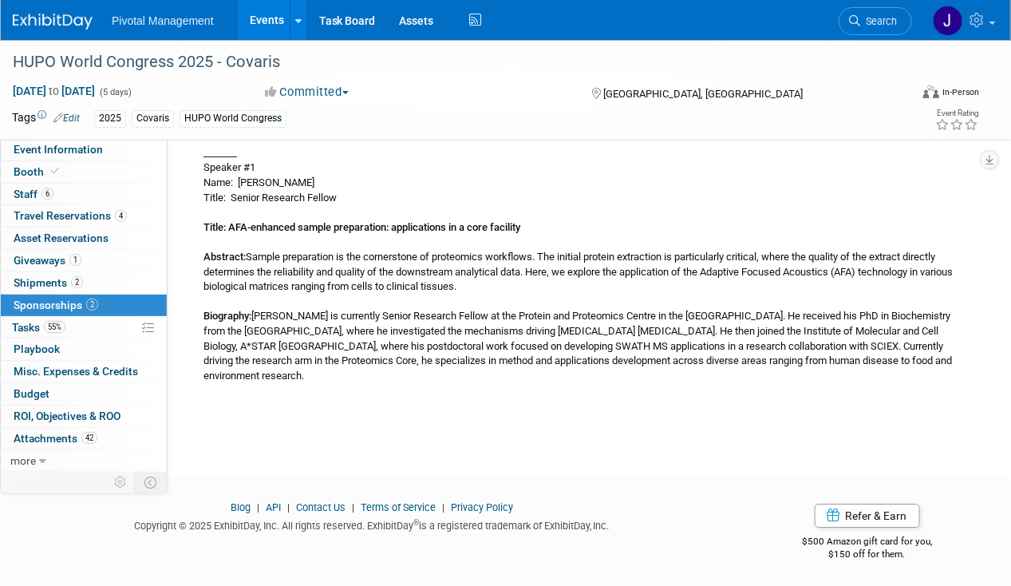
click at [876, 22] on span "Search" at bounding box center [878, 21] width 37 height 12
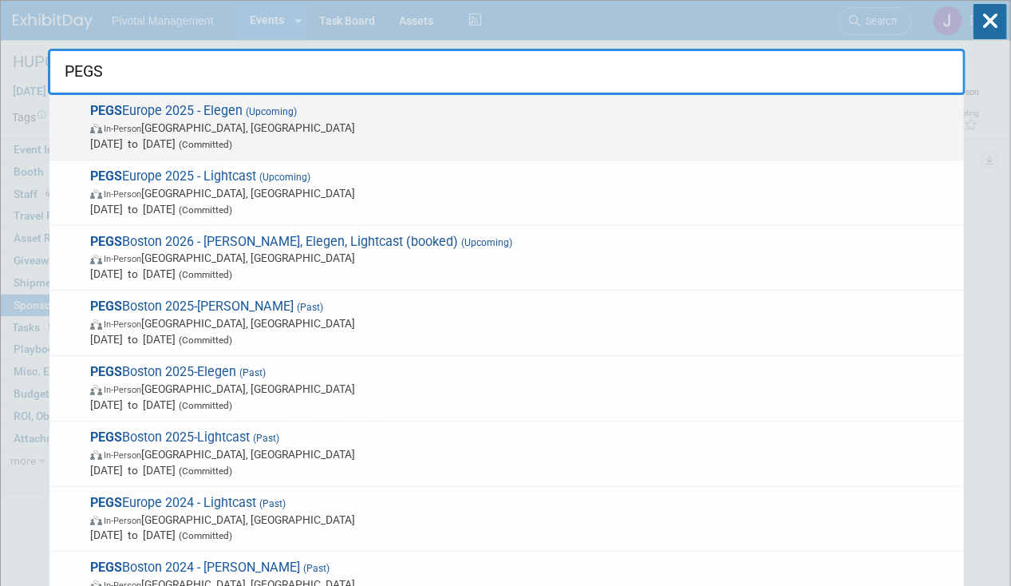
type input "PEGS"
click at [230, 128] on span "In-Person Lisboa, Portugal" at bounding box center [523, 128] width 866 height 16
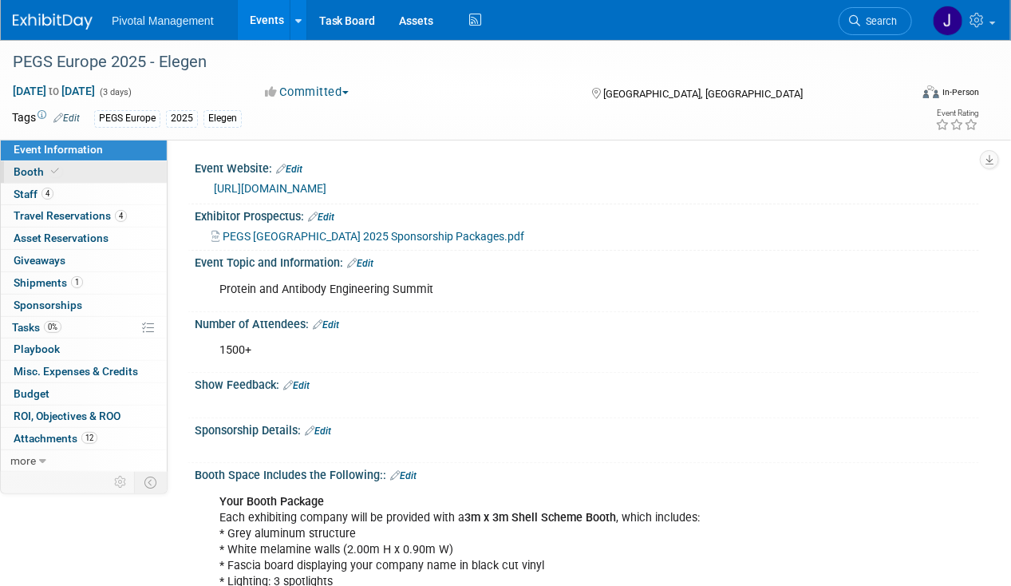
click at [48, 172] on span at bounding box center [55, 171] width 14 height 12
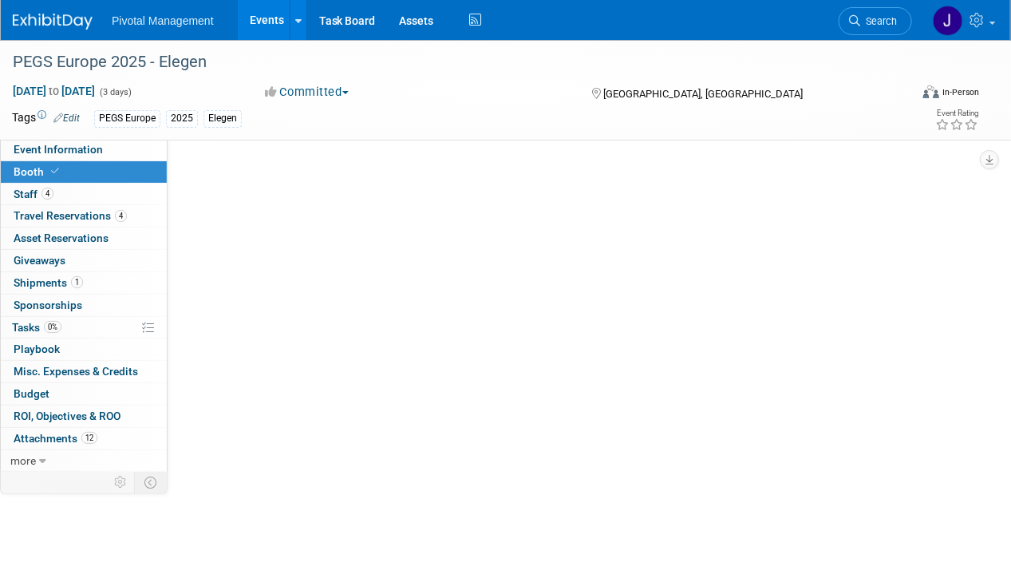
select select "Yes"
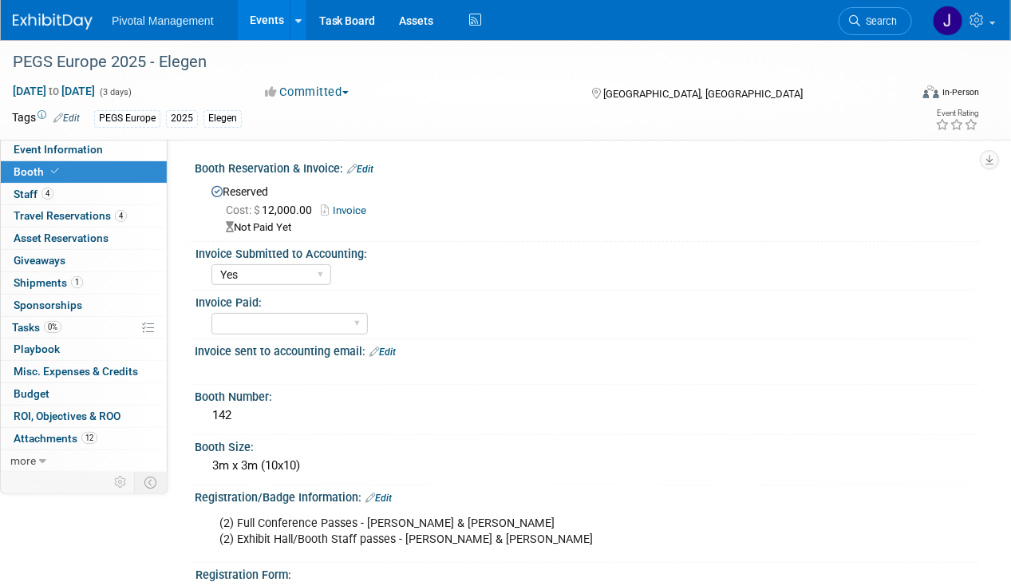
click at [349, 204] on link "Invoice" at bounding box center [347, 210] width 53 height 12
click at [89, 146] on span "Event Information" at bounding box center [58, 149] width 89 height 13
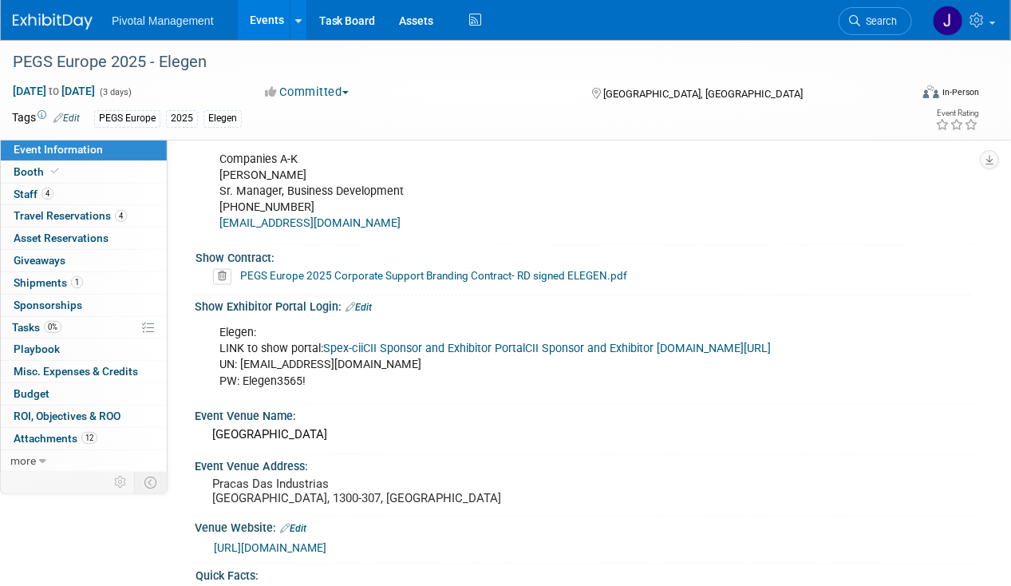
scroll to position [874, 0]
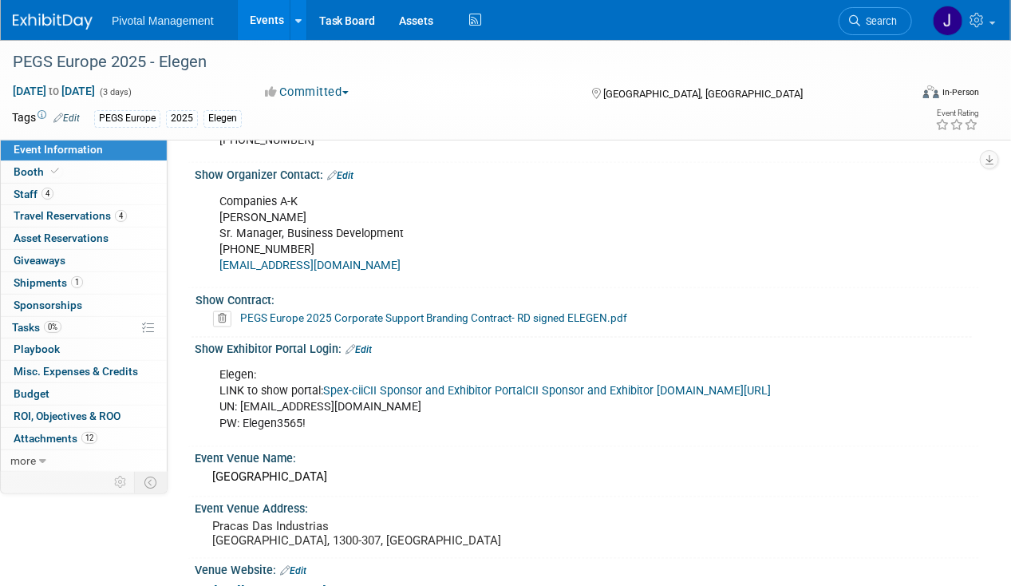
click at [432, 312] on link "PEGS Europe 2025 Corporate Support Branding Contract- RD signed ELEGEN.pdf" at bounding box center [433, 318] width 387 height 13
click at [283, 22] on link "Events" at bounding box center [267, 20] width 58 height 40
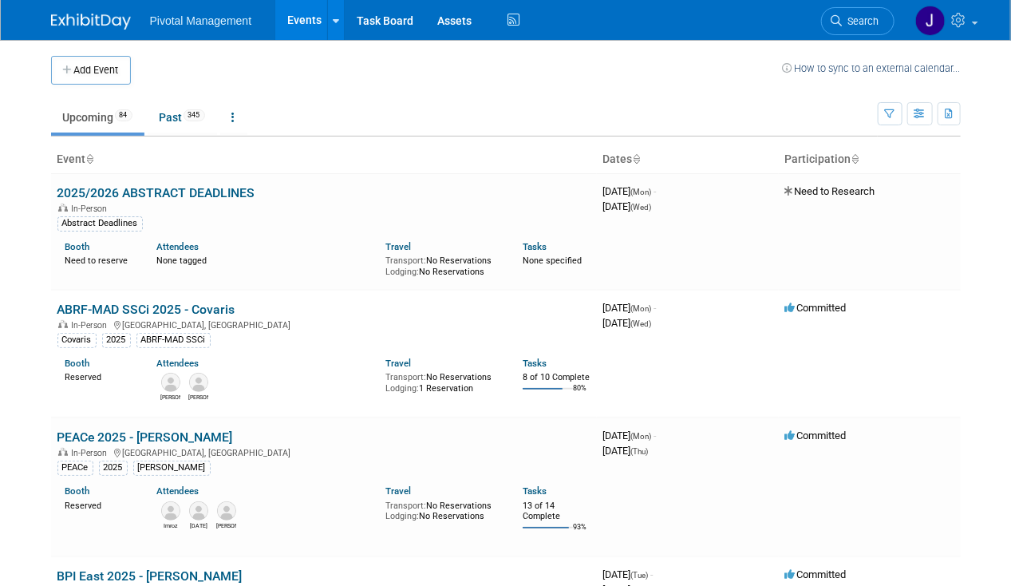
click at [874, 43] on div "Add Event How to sync to an external calendar..." at bounding box center [505, 62] width 909 height 45
click at [867, 26] on span "Search" at bounding box center [860, 21] width 37 height 12
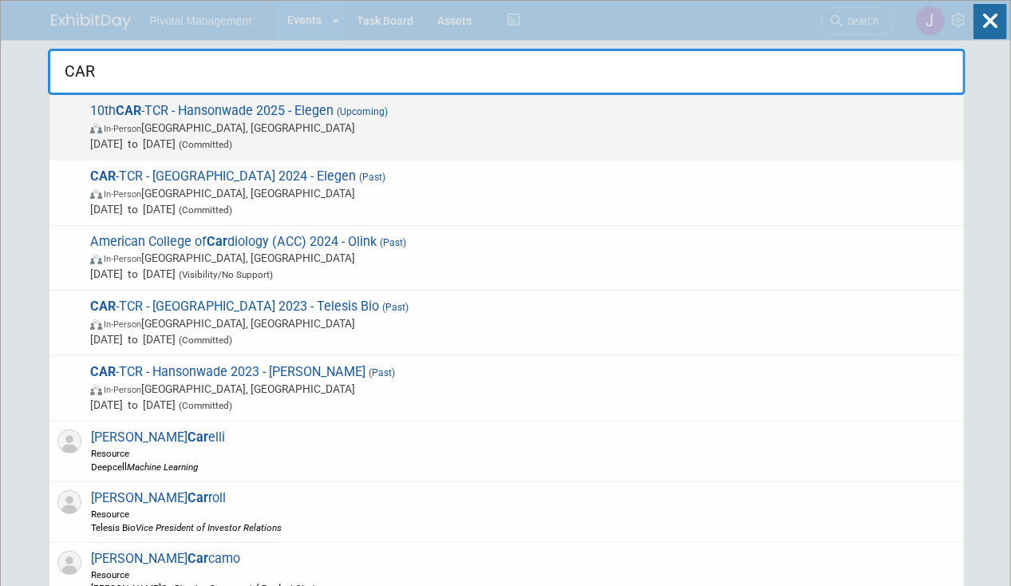
type input "CAR"
click at [328, 115] on span "10th CAR -TCR - [GEOGRAPHIC_DATA] 2025 - Elegen (Upcoming) In-Person [GEOGRAPHI…" at bounding box center [520, 127] width 870 height 49
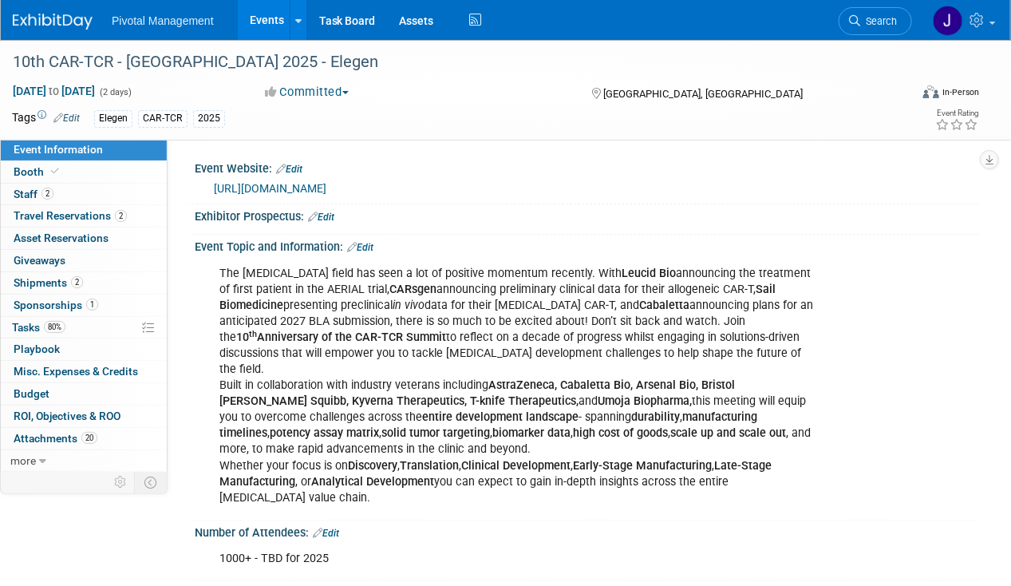
click at [300, 183] on link "[URL][DOMAIN_NAME]" at bounding box center [270, 188] width 112 height 13
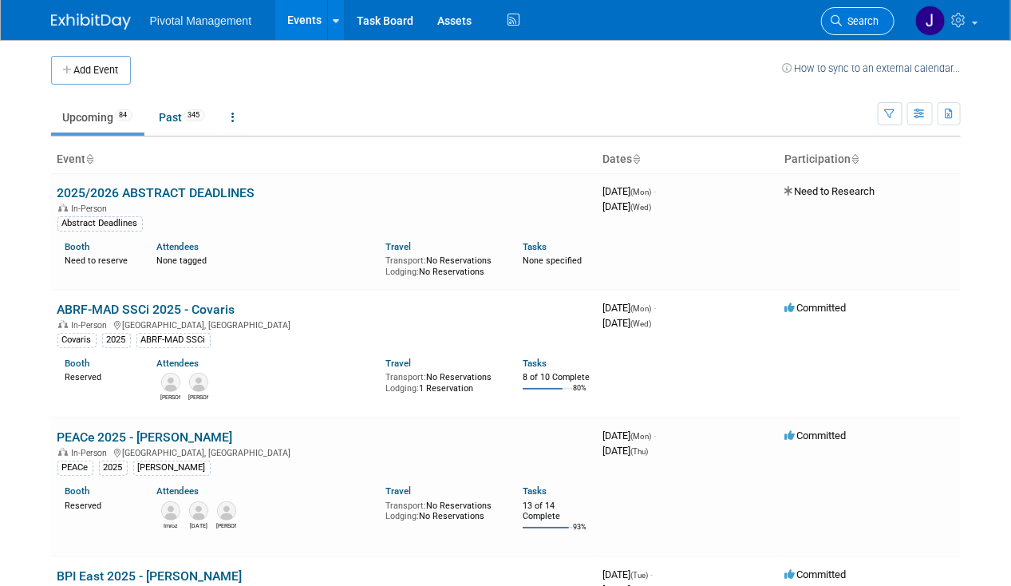
click at [859, 24] on span "Search" at bounding box center [860, 21] width 37 height 12
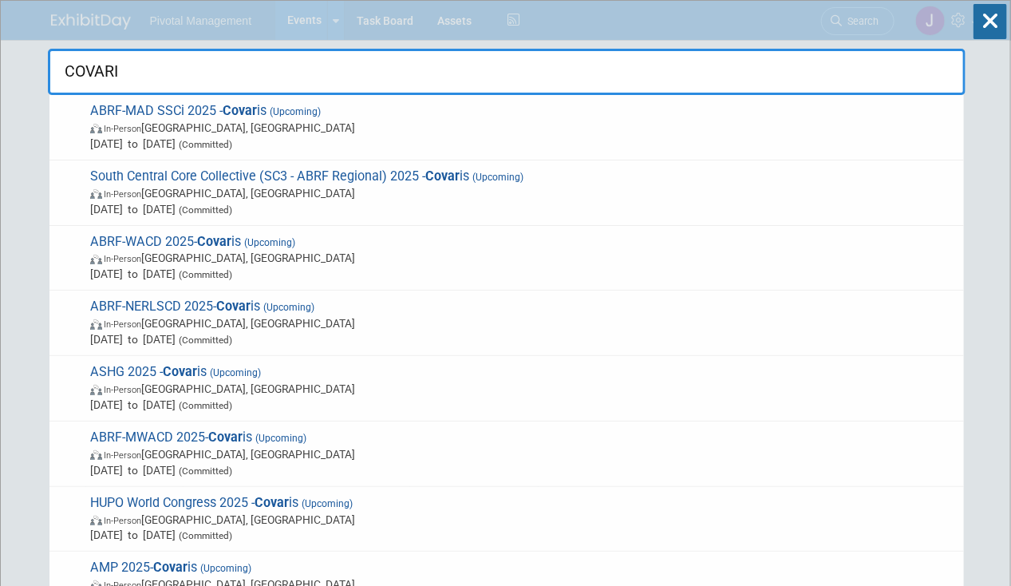
type input "COVARIS"
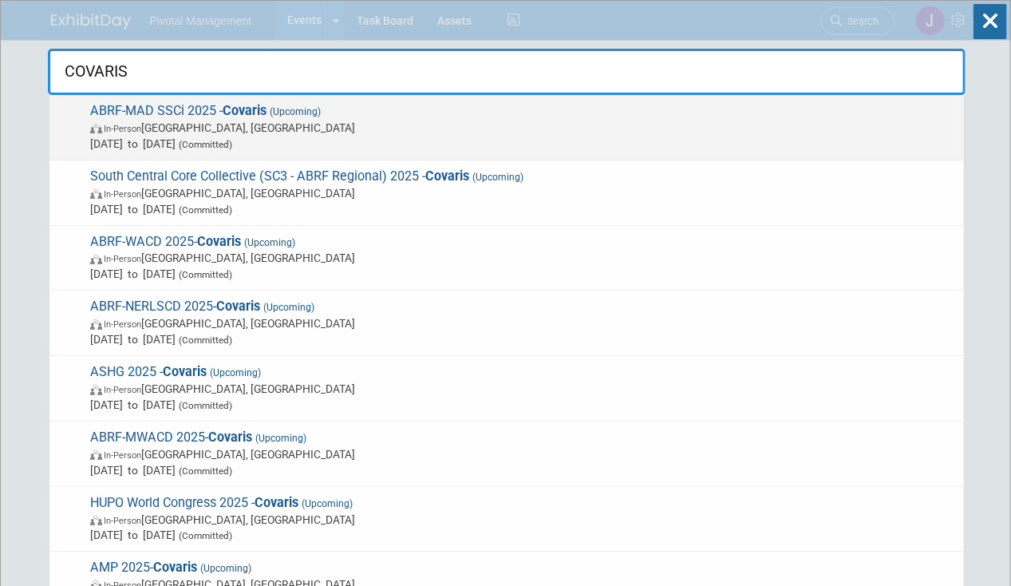
click at [283, 124] on span "In-Person Richmond, VA" at bounding box center [523, 128] width 866 height 16
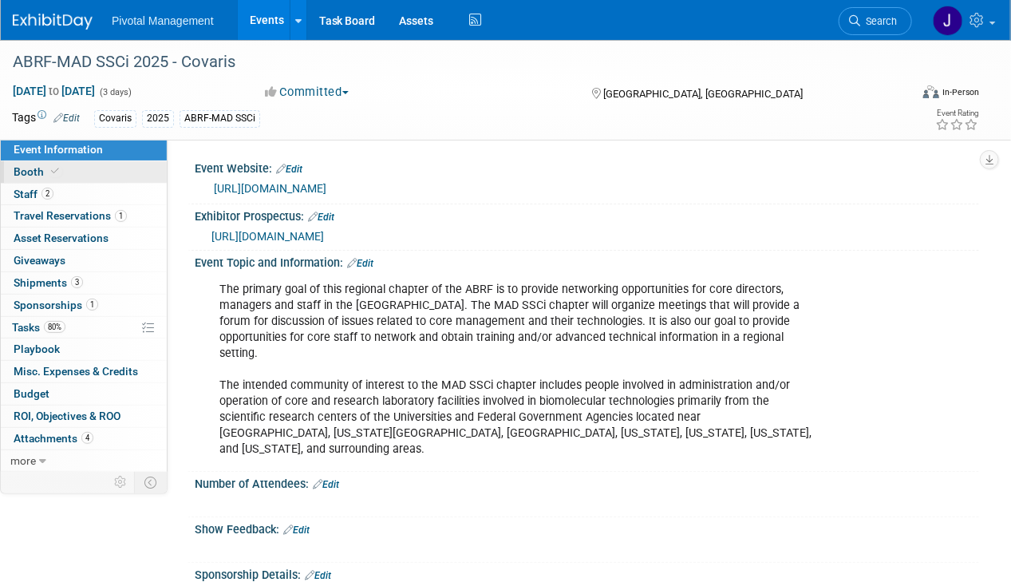
click at [66, 171] on link "Booth" at bounding box center [84, 172] width 166 height 22
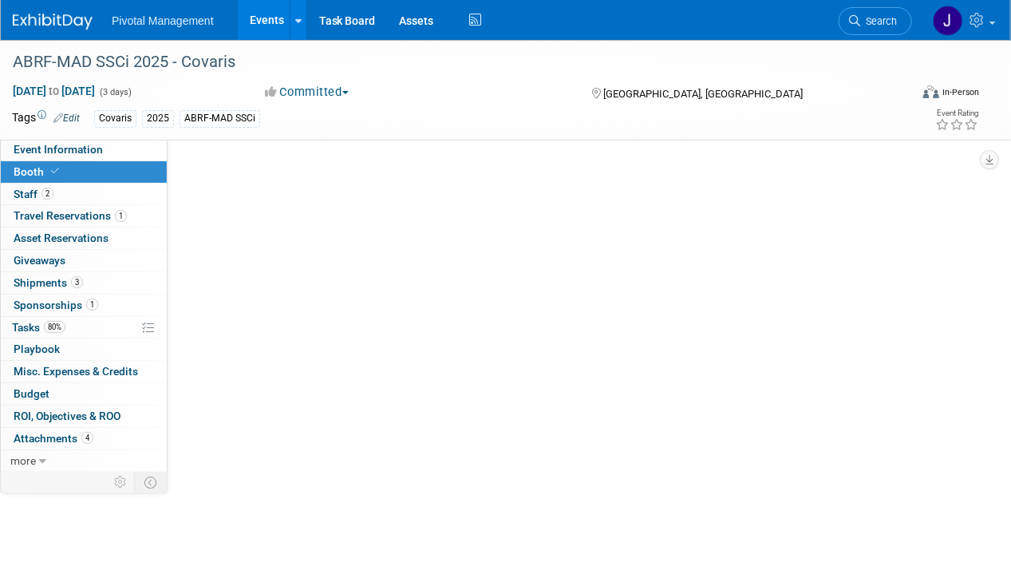
select select "Yes"
select select "No"
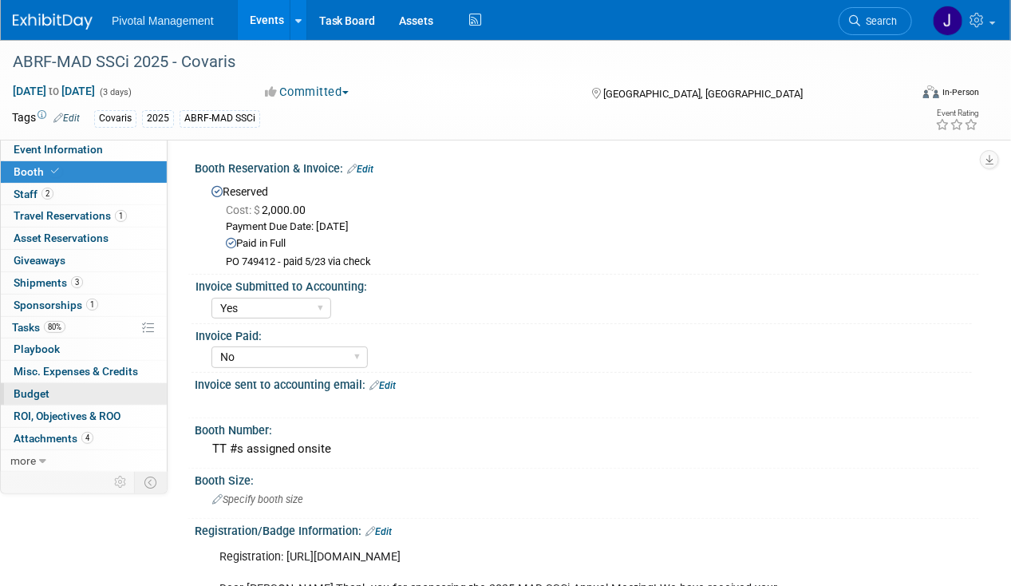
click at [69, 397] on link "Budget" at bounding box center [84, 394] width 166 height 22
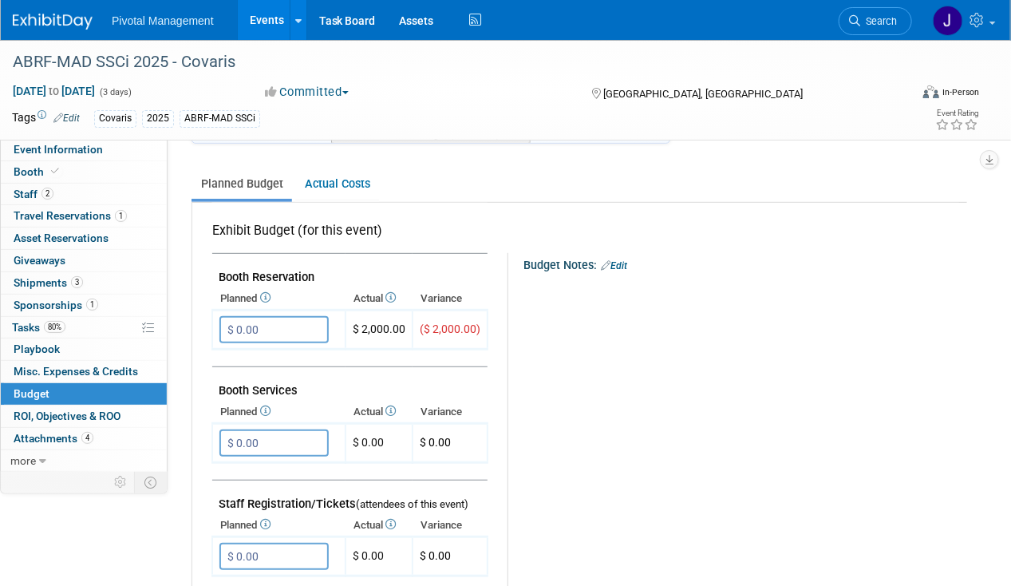
scroll to position [231, 0]
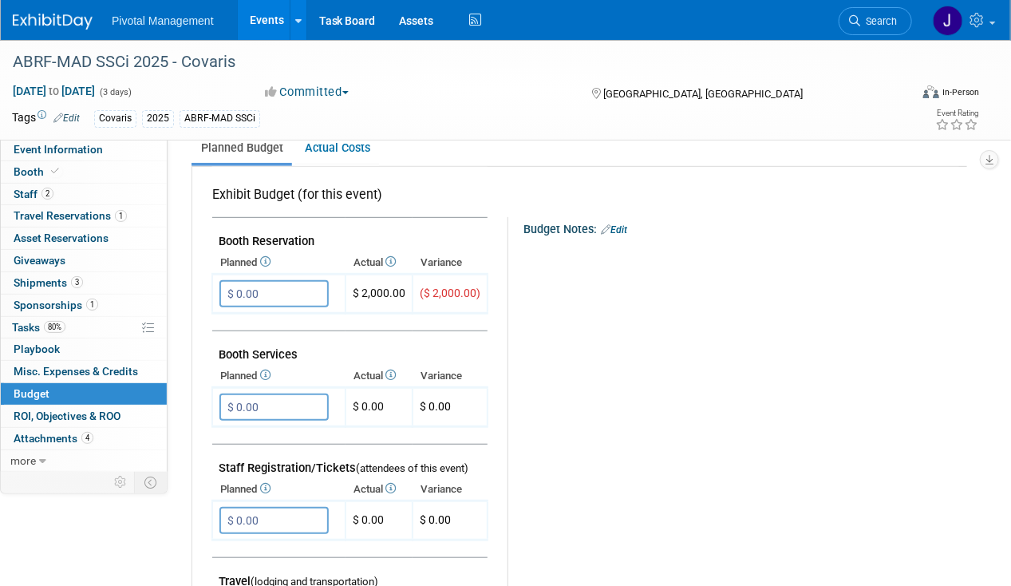
click at [752, 230] on div "Budget Notes: Edit" at bounding box center [744, 227] width 443 height 21
click at [266, 30] on link "Events" at bounding box center [267, 20] width 58 height 40
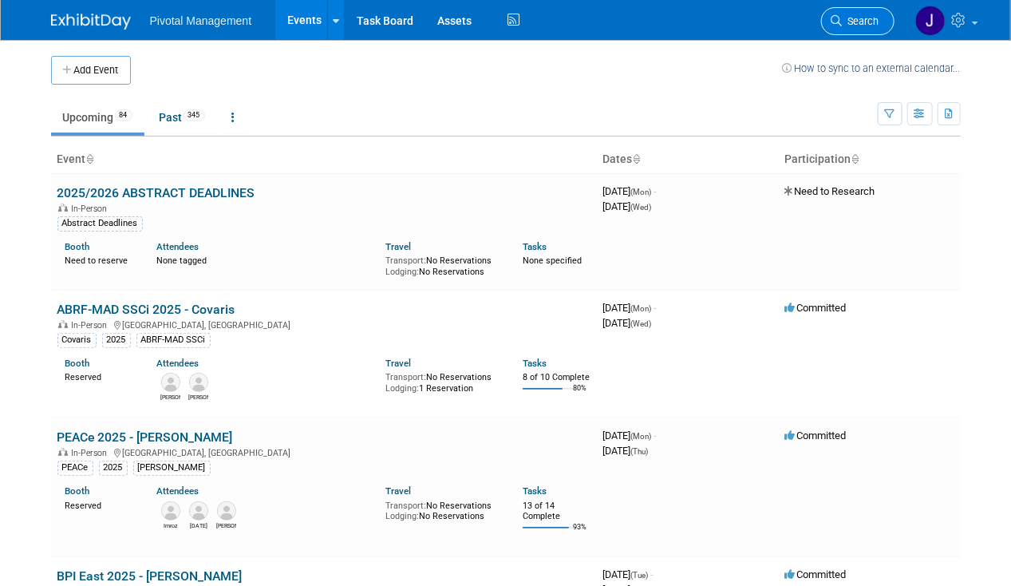
click at [862, 24] on span "Search" at bounding box center [860, 21] width 37 height 12
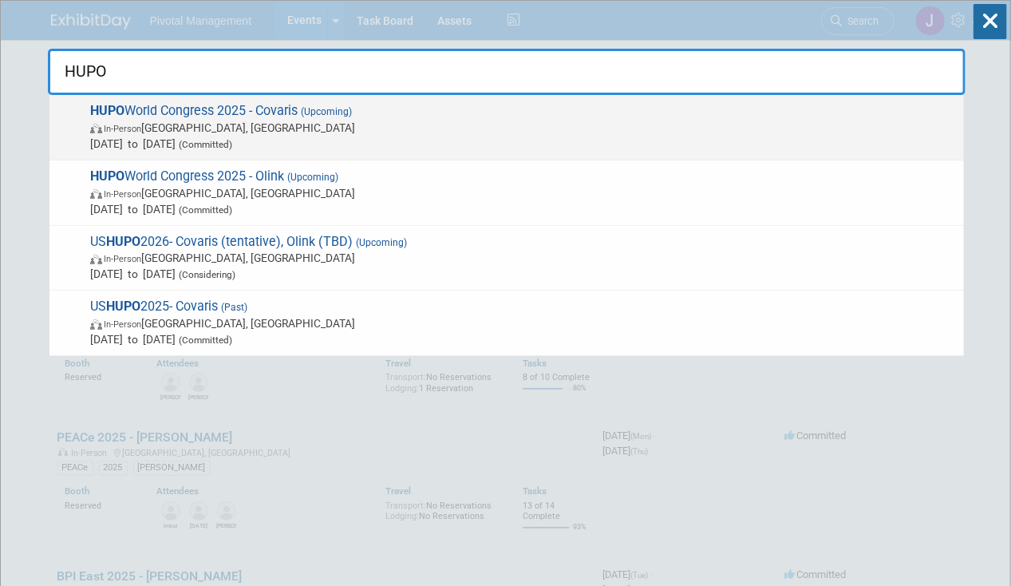
type input "HUPO"
click at [232, 139] on span "(Committed)" at bounding box center [203, 144] width 57 height 11
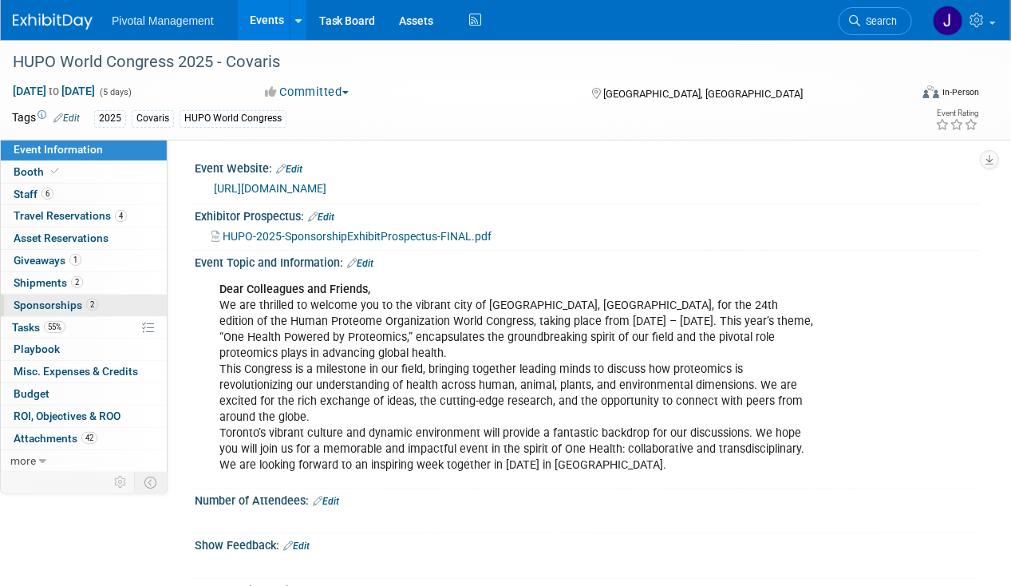
click at [69, 300] on span "Sponsorships 2" at bounding box center [56, 304] width 85 height 13
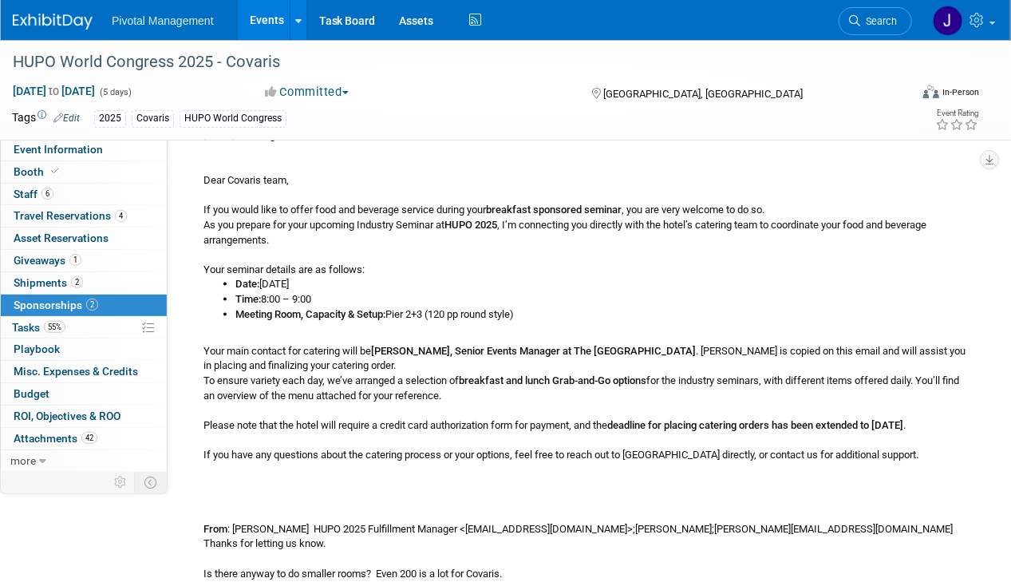
scroll to position [857, 0]
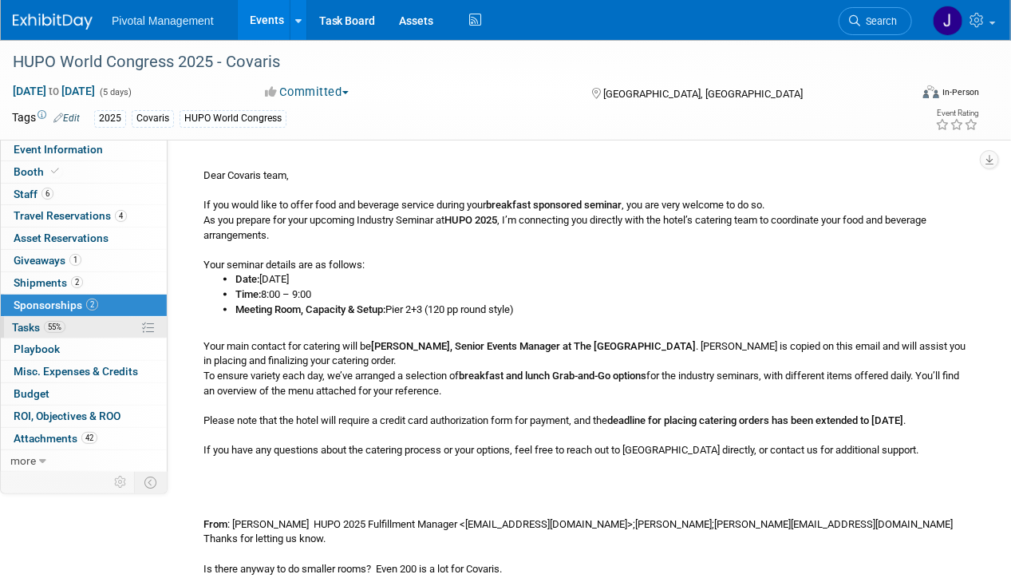
click at [65, 323] on span "55%" at bounding box center [55, 327] width 22 height 12
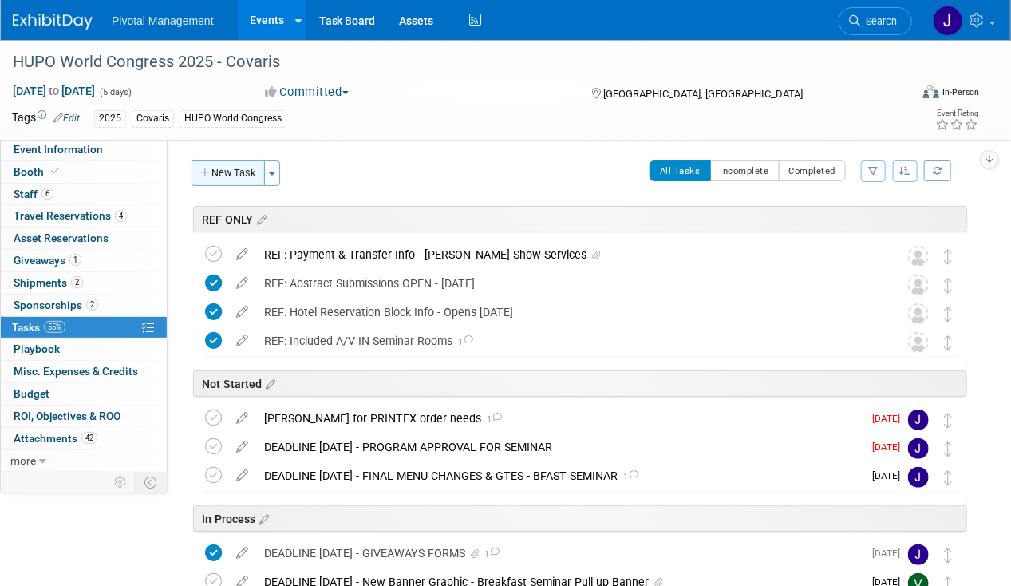
click at [230, 165] on button "New Task" at bounding box center [227, 173] width 73 height 26
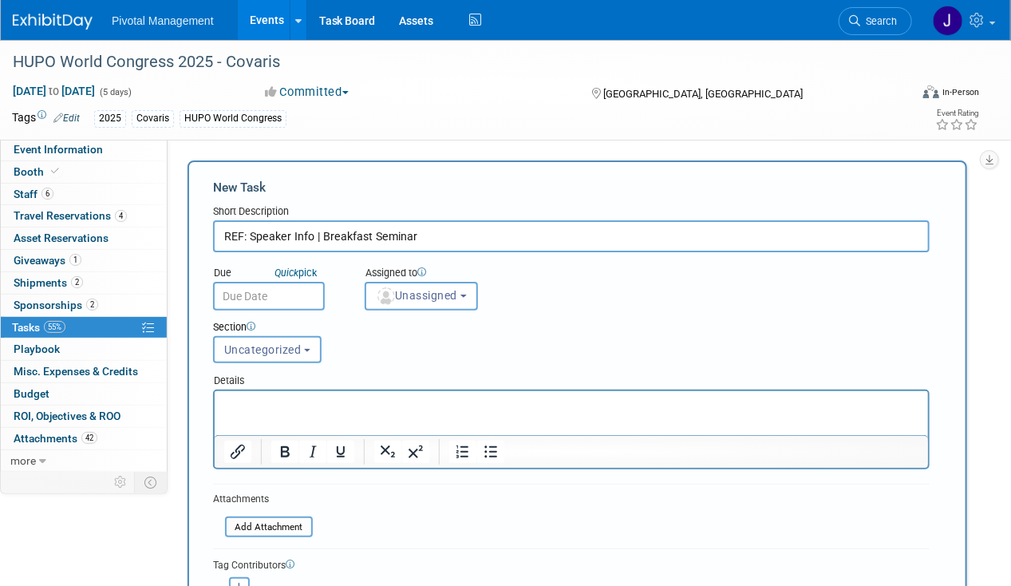
type input "REF: Speaker Info | Breakfast Seminar"
click at [250, 290] on input "text" at bounding box center [269, 296] width 112 height 29
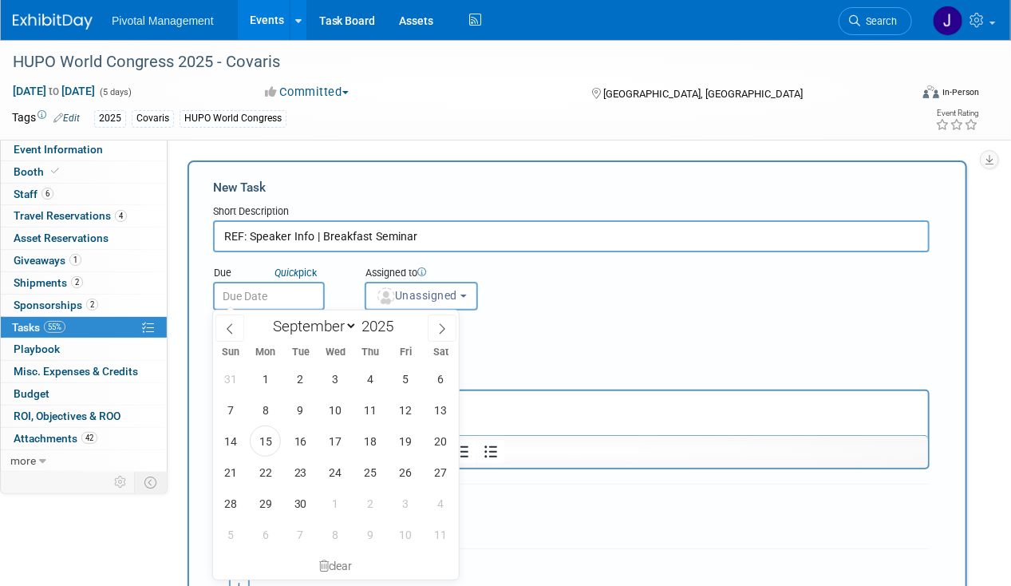
click at [250, 290] on input "text" at bounding box center [269, 296] width 112 height 29
click at [595, 328] on div "Section" at bounding box center [540, 328] width 655 height 16
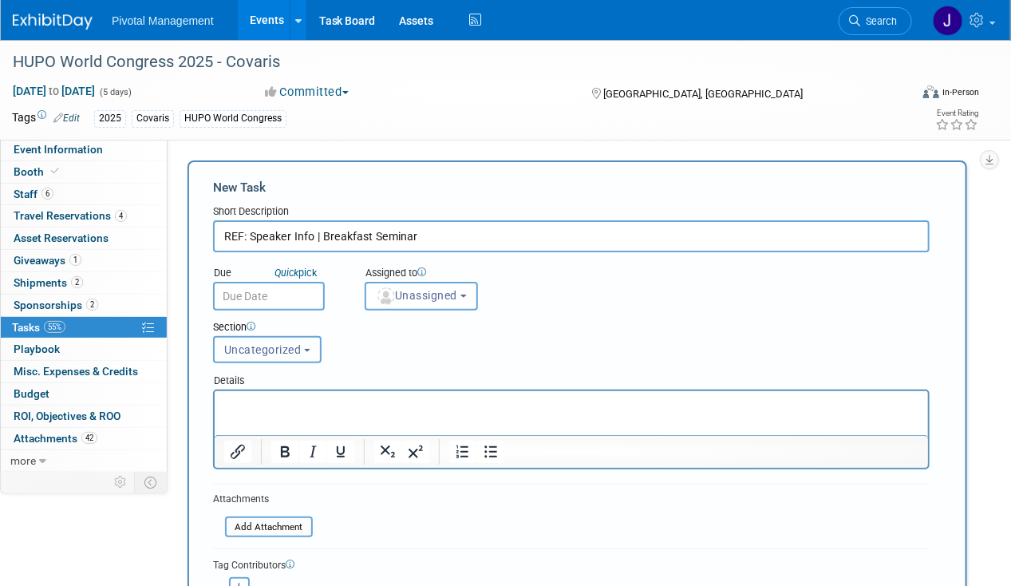
click at [263, 337] on button "Uncategorized" at bounding box center [267, 349] width 108 height 27
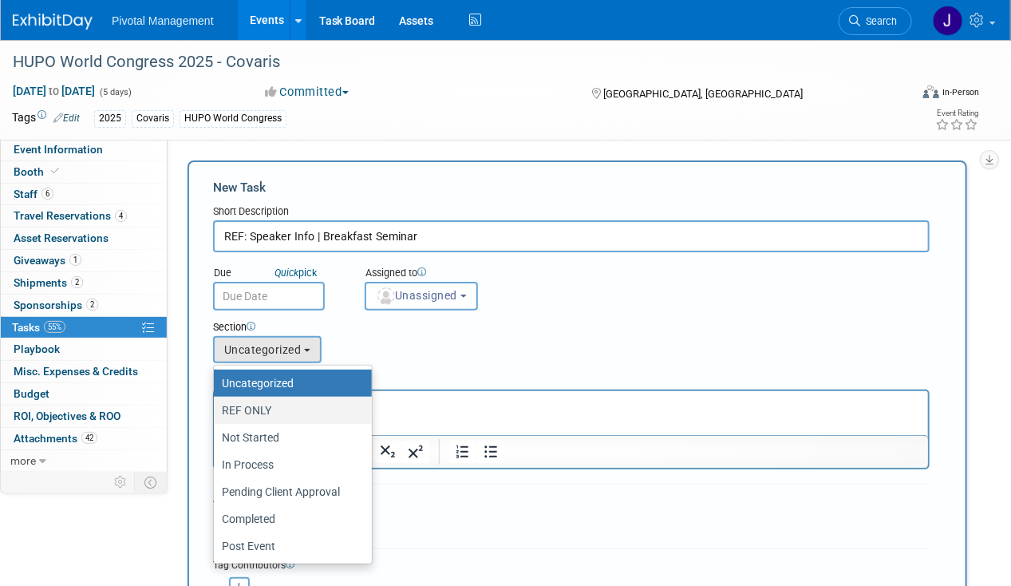
click at [269, 415] on label "REF ONLY" at bounding box center [289, 410] width 134 height 21
click at [216, 415] on input "REF ONLY" at bounding box center [211, 410] width 10 height 10
select select "11273010"
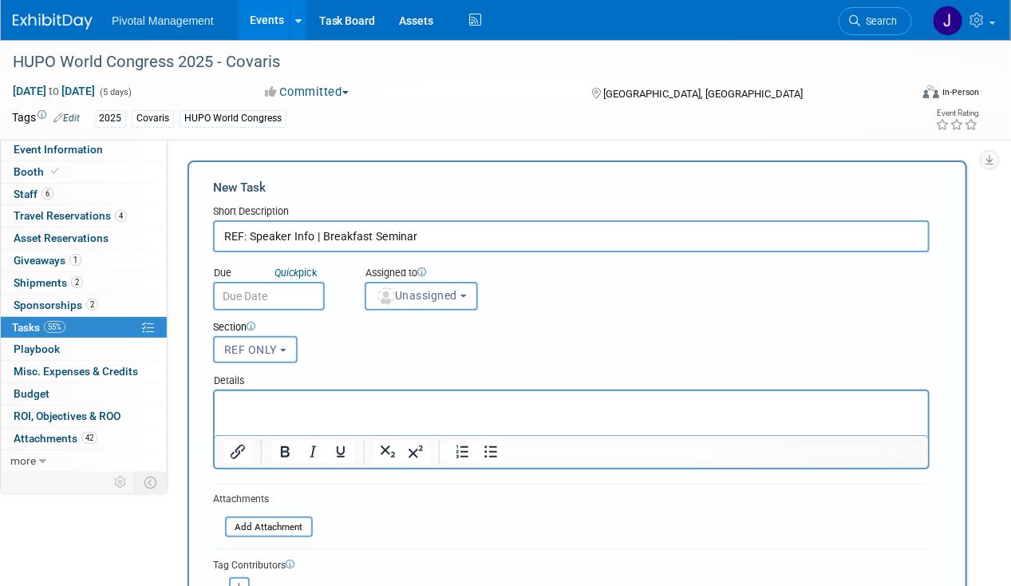
click at [276, 399] on p "Rich Text Area. Press ALT-0 for help." at bounding box center [570, 404] width 695 height 16
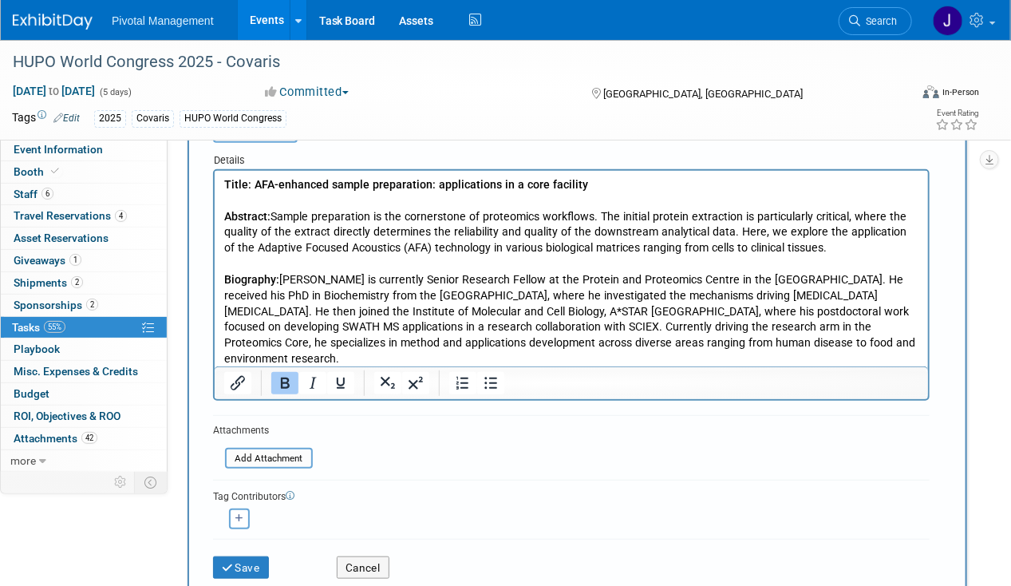
scroll to position [222, 0]
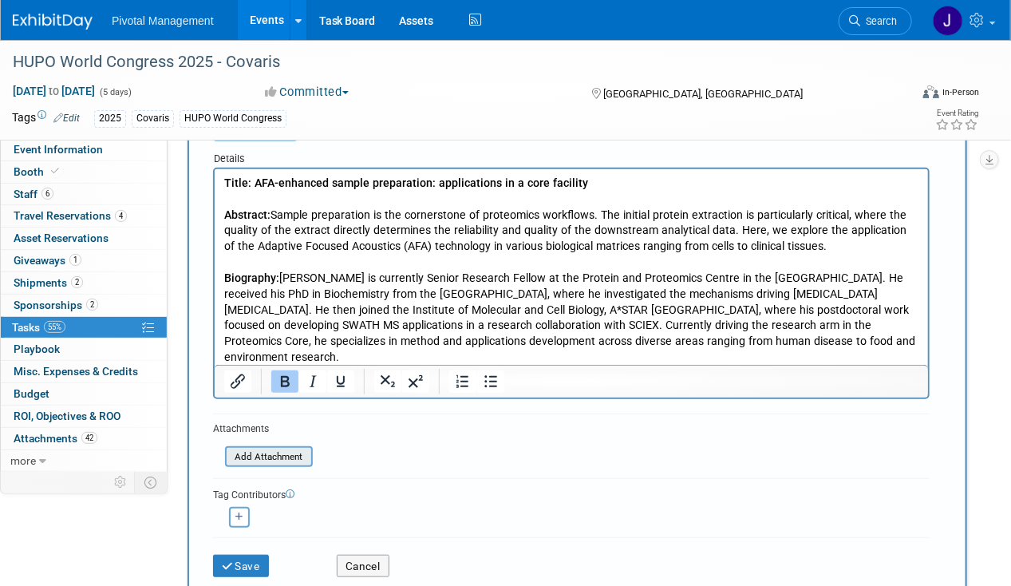
click at [243, 451] on input "file" at bounding box center [216, 457] width 190 height 18
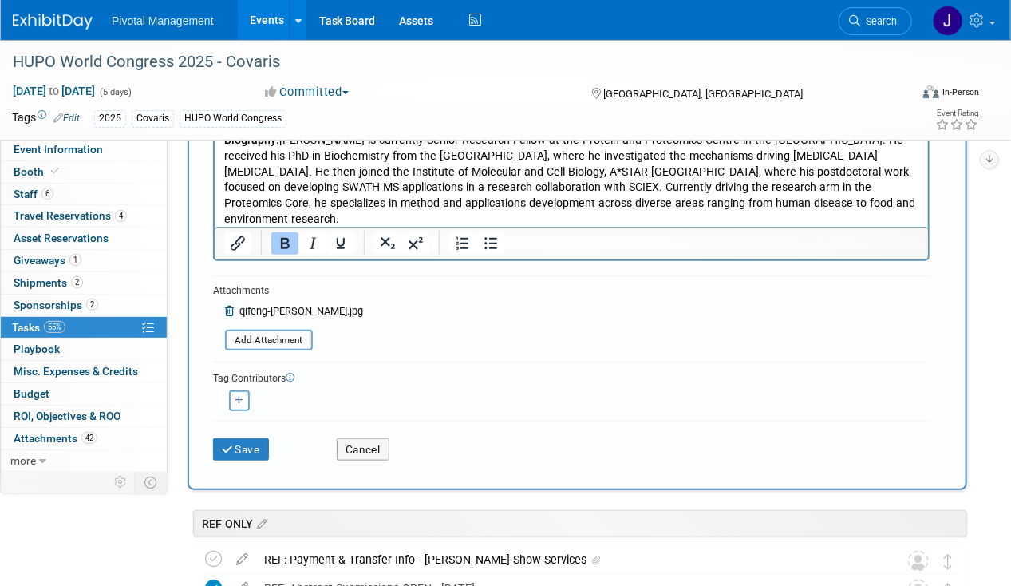
scroll to position [458, 0]
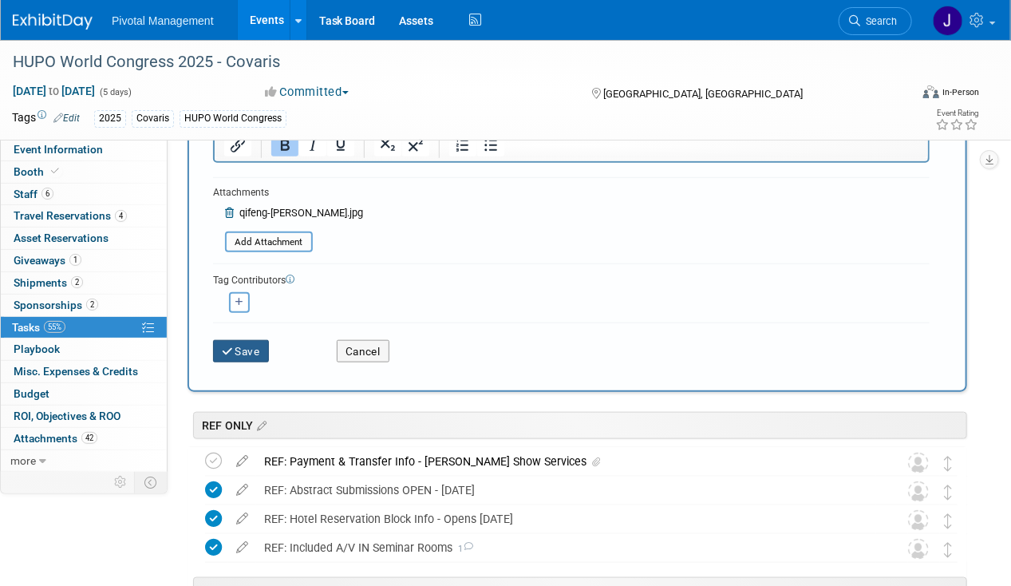
click at [261, 352] on button "Save" at bounding box center [241, 351] width 56 height 22
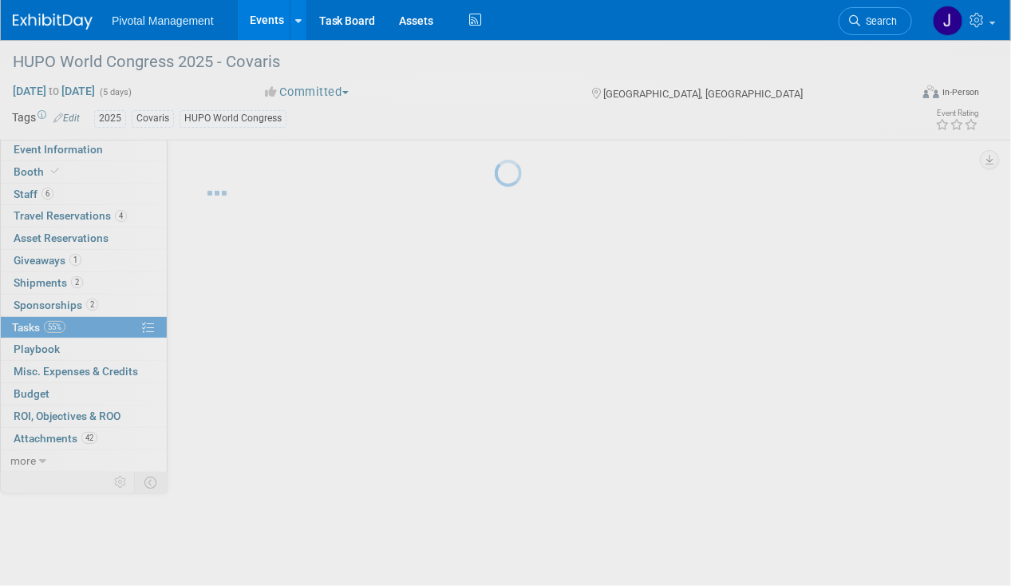
scroll to position [0, 0]
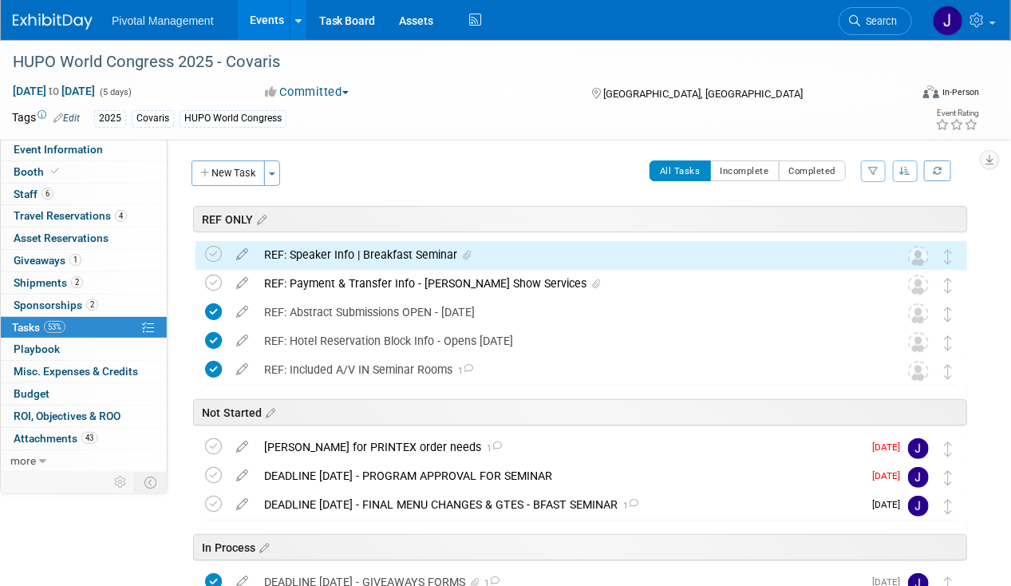
click at [383, 252] on div "REF: Speaker Info | Breakfast Seminar" at bounding box center [566, 254] width 620 height 27
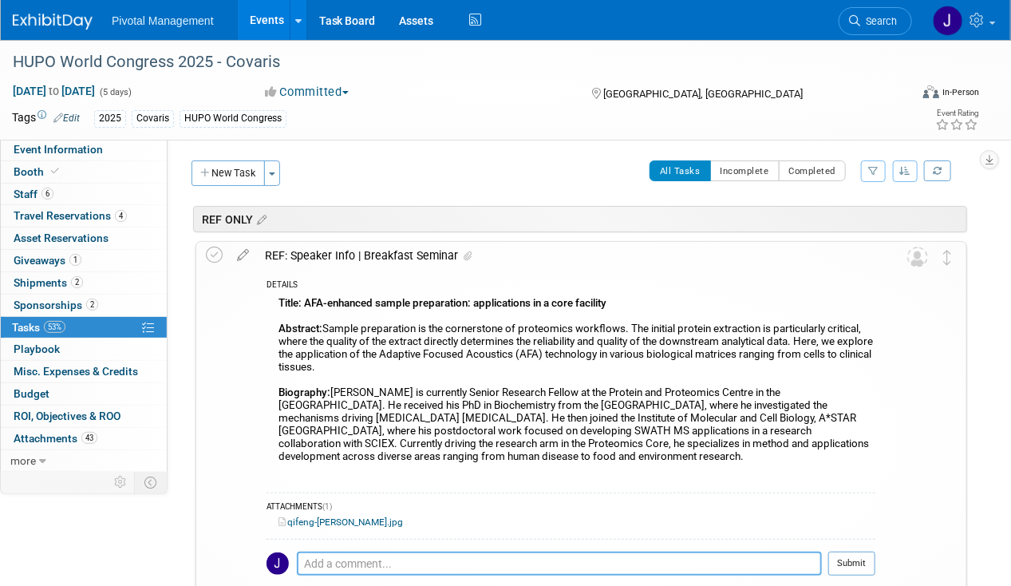
click at [345, 555] on textarea at bounding box center [559, 563] width 525 height 24
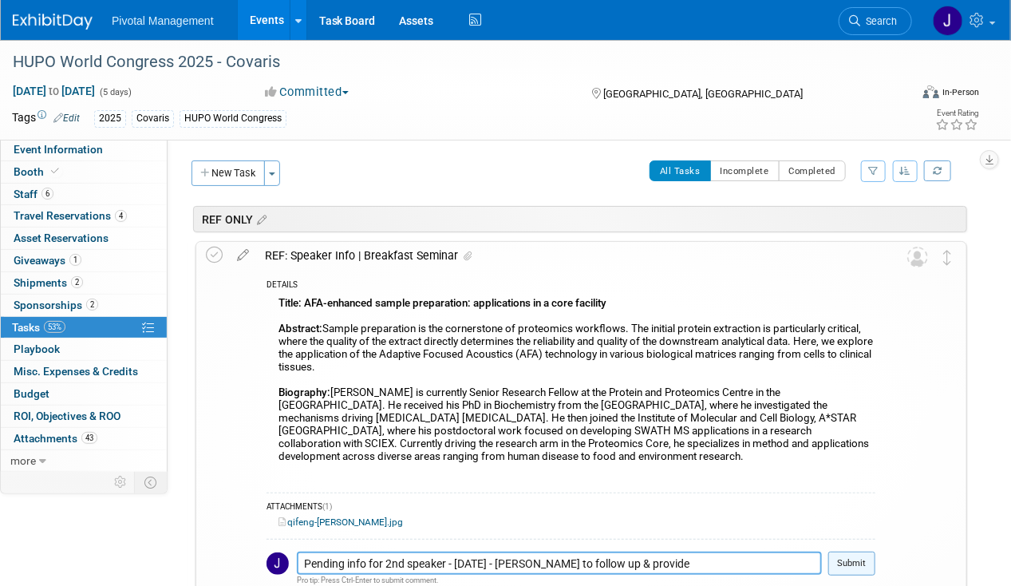
type textarea "Pending info for 2nd speaker - [DATE] - [PERSON_NAME] to follow up & provide"
click at [842, 564] on button "Submit" at bounding box center [851, 563] width 47 height 24
